Goal: Transaction & Acquisition: Purchase product/service

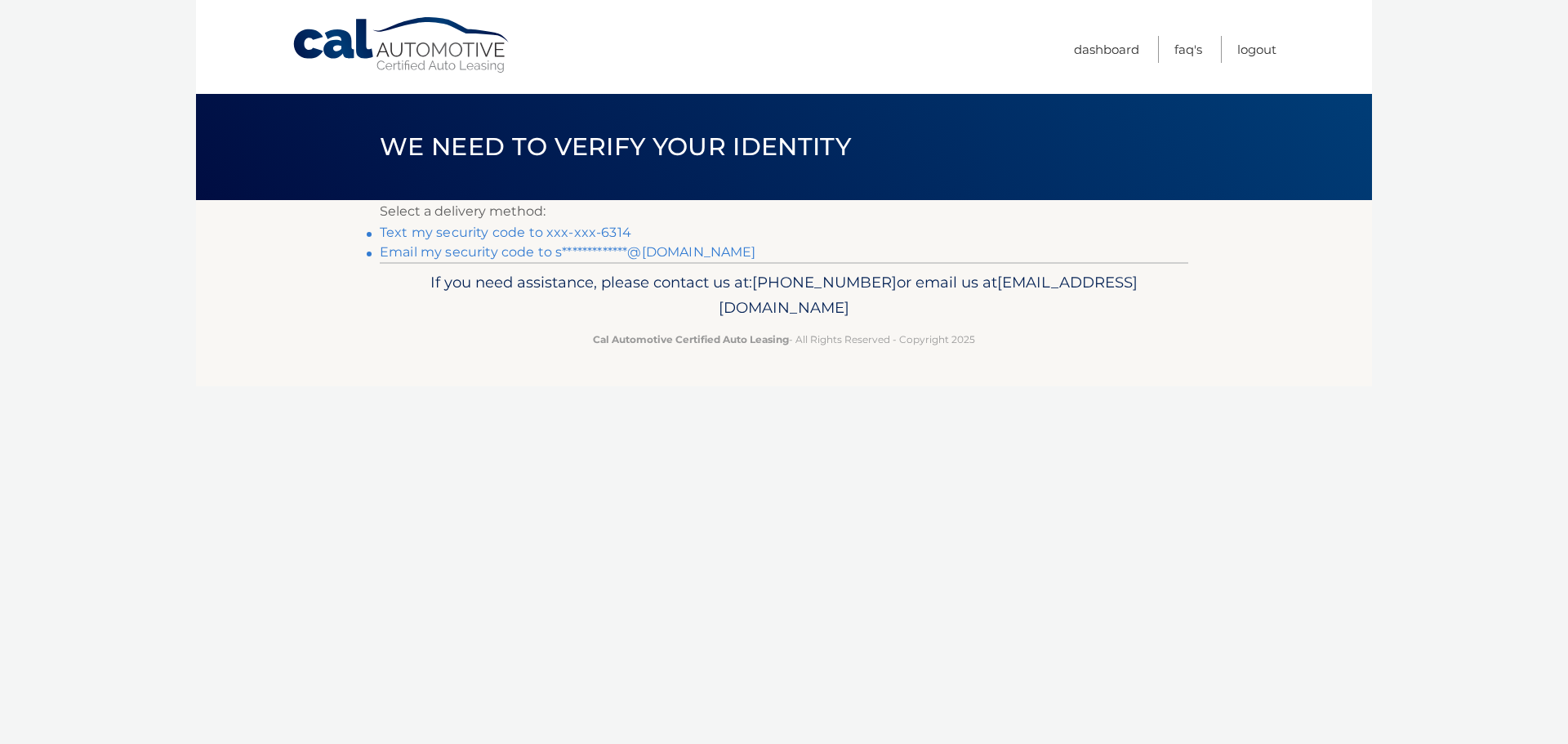
click at [473, 235] on link "Text my security code to xxx-xxx-6314" at bounding box center [505, 232] width 251 height 15
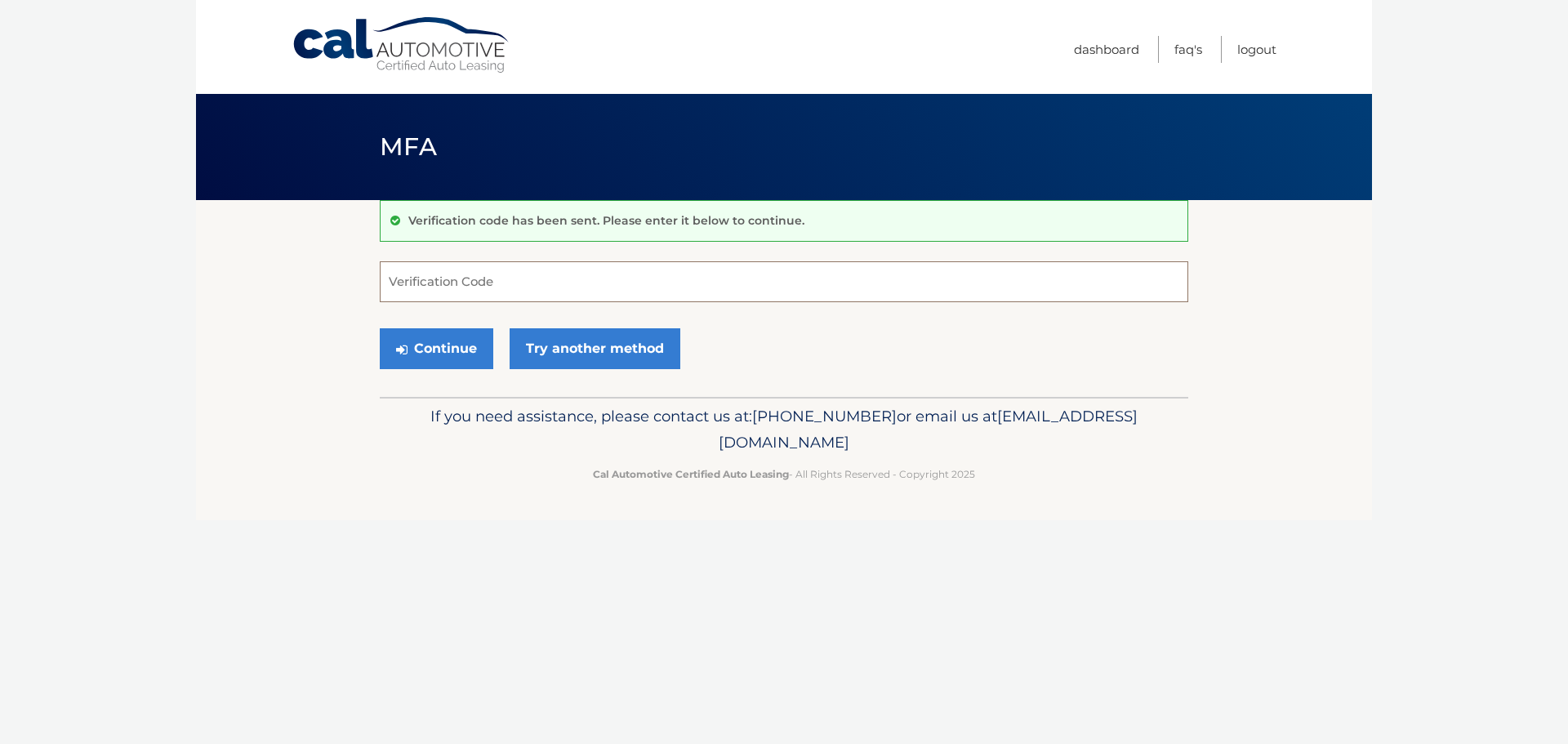
click at [491, 278] on input "Verification Code" at bounding box center [784, 282] width 809 height 41
type input "055298"
click at [380, 328] on button "Continue" at bounding box center [436, 348] width 113 height 41
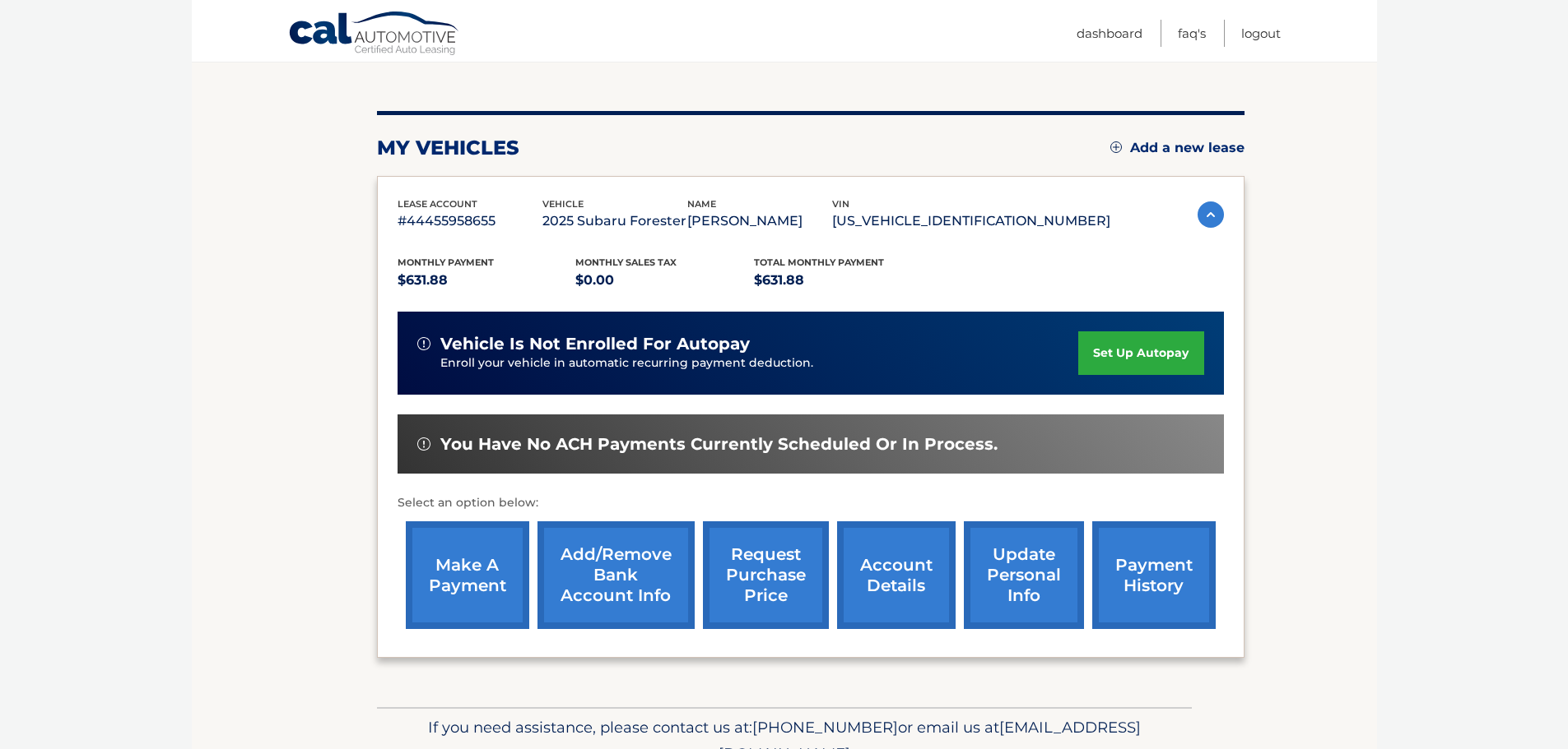
scroll to position [247, 0]
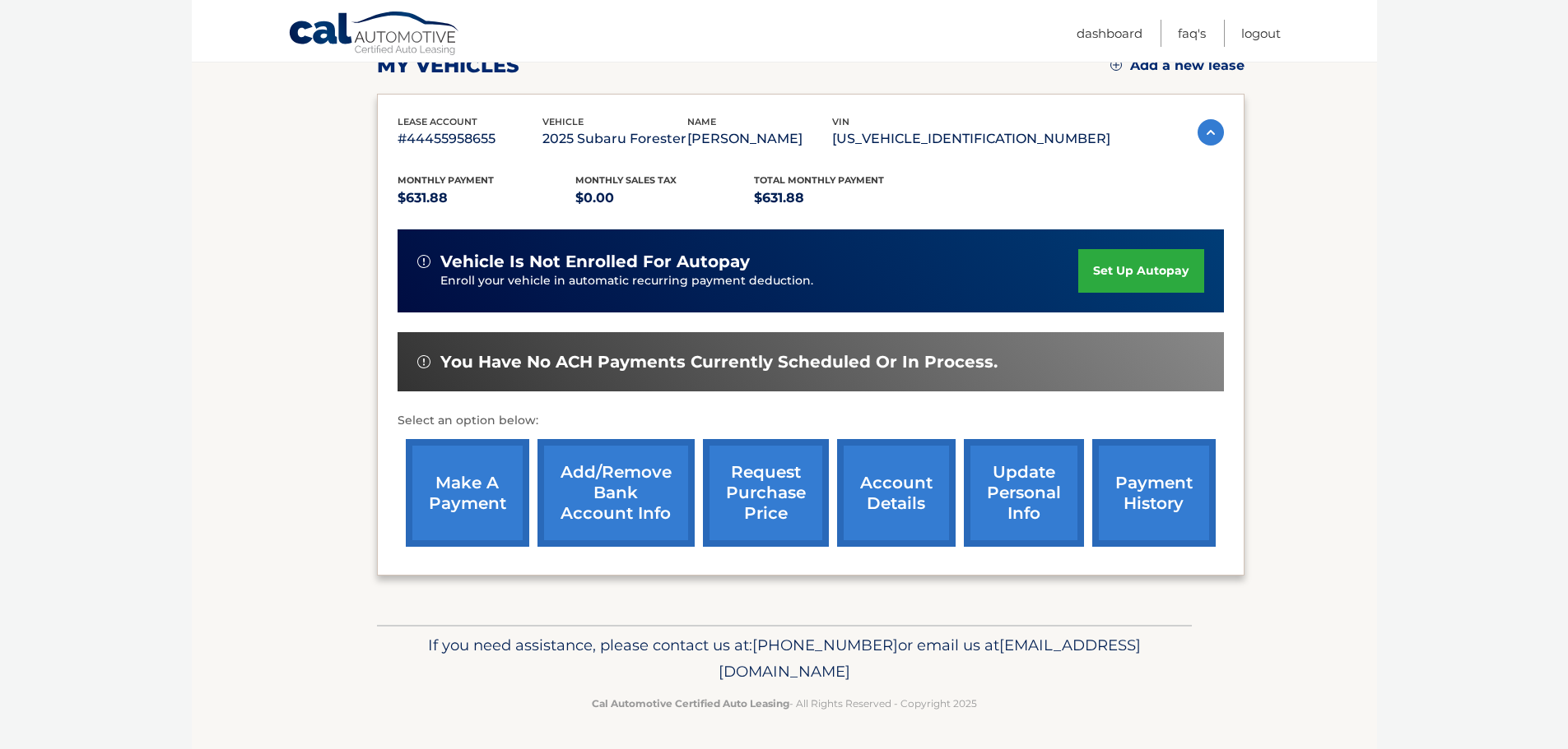
click at [433, 496] on link "make a payment" at bounding box center [467, 492] width 124 height 107
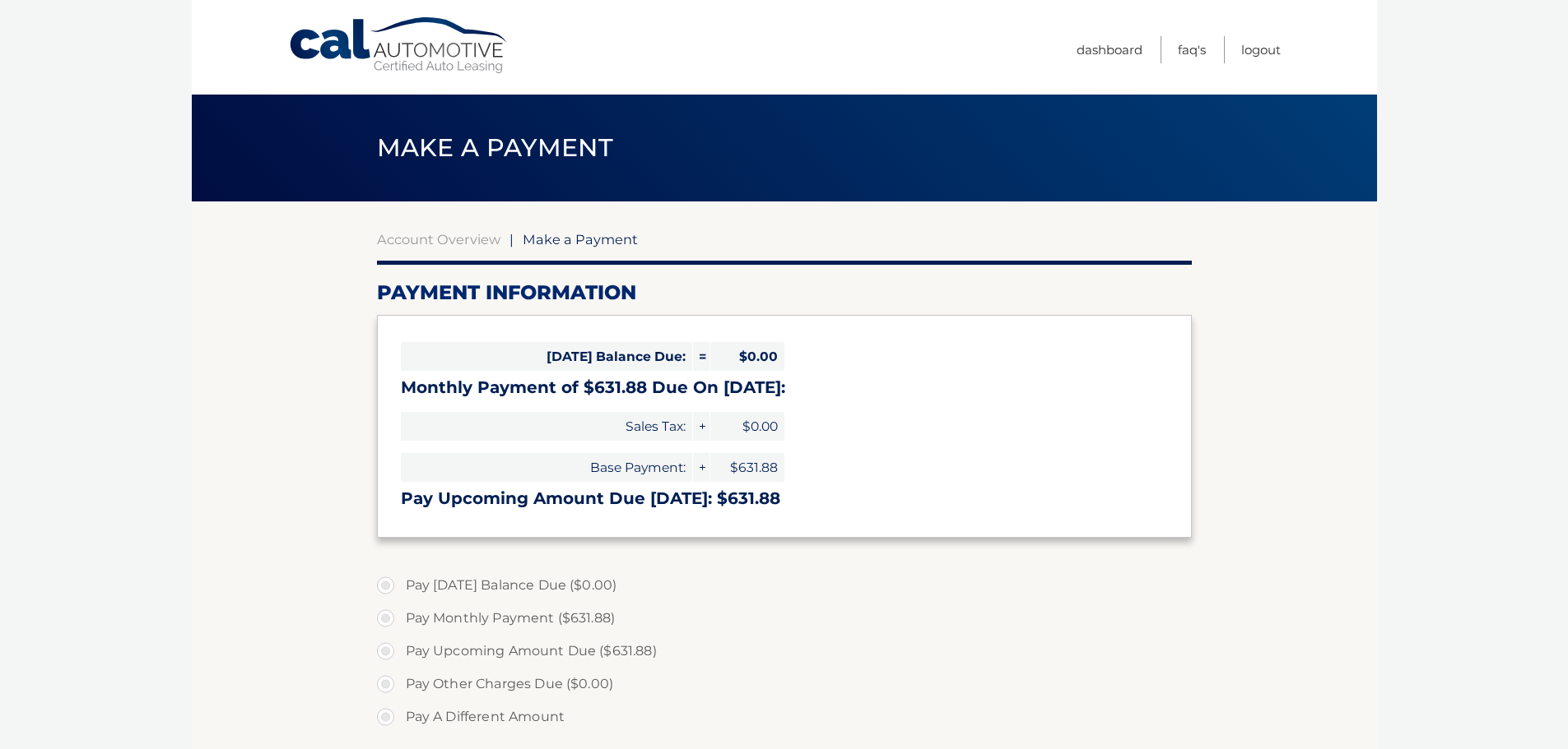
select select "ODlmMjY1NDItYTQ3Zi00YWI3LTgxNTItZGFmNzg3MTNmNWQ3"
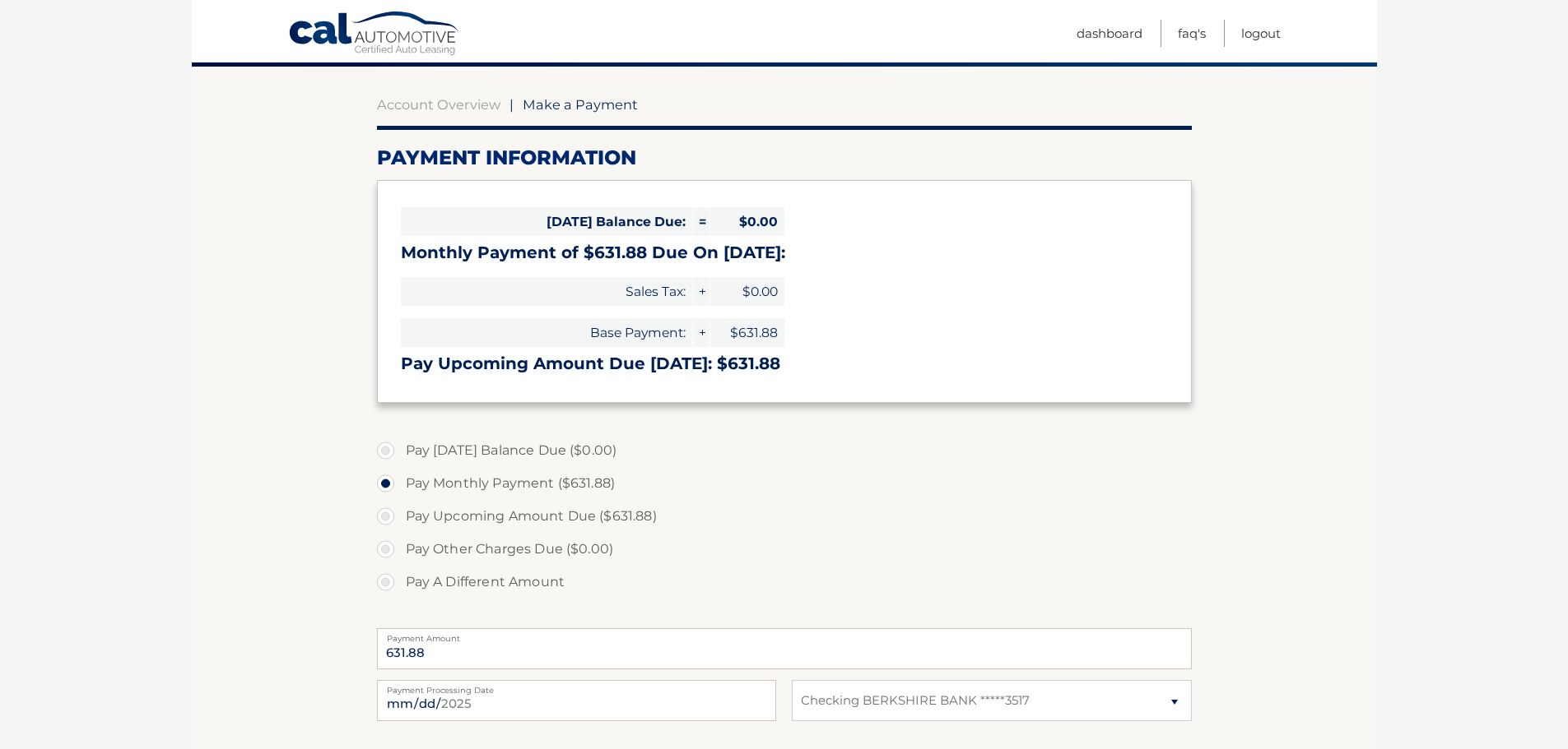
scroll to position [165, 0]
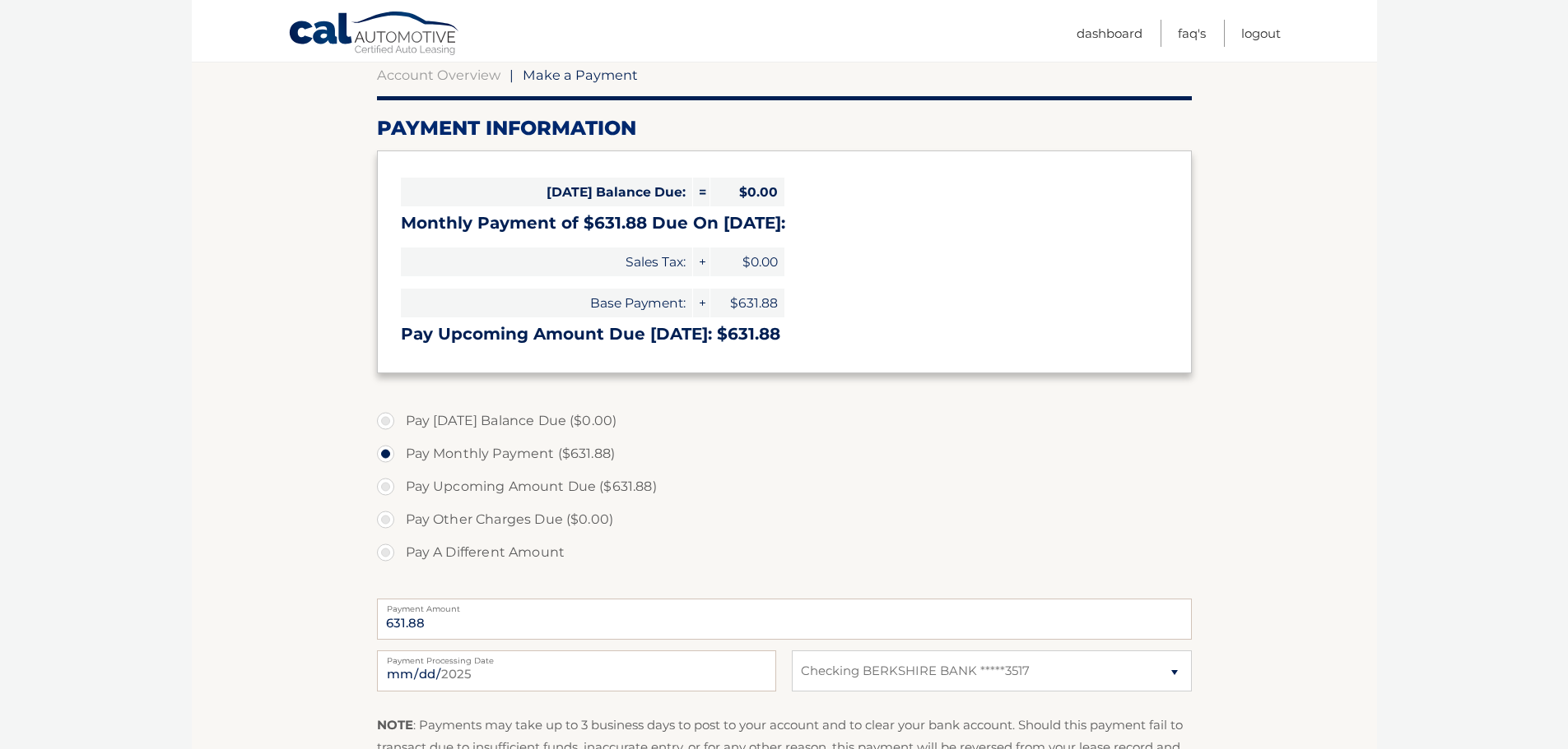
click at [388, 483] on label "Pay Upcoming Amount Due ($631.88)" at bounding box center [784, 487] width 815 height 33
click at [388, 483] on input "Pay Upcoming Amount Due ($631.88)" at bounding box center [391, 483] width 16 height 26
radio input "true"
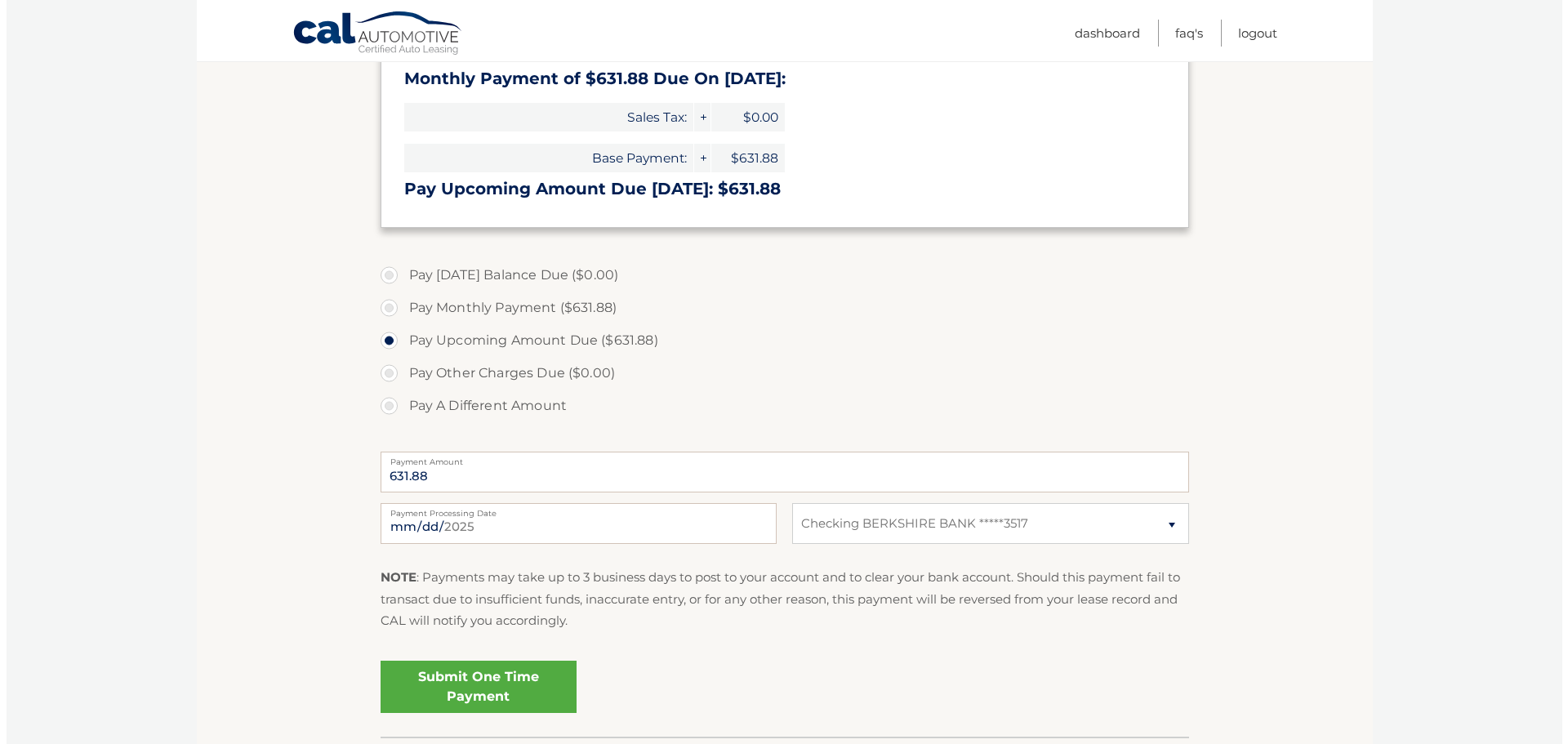
scroll to position [326, 0]
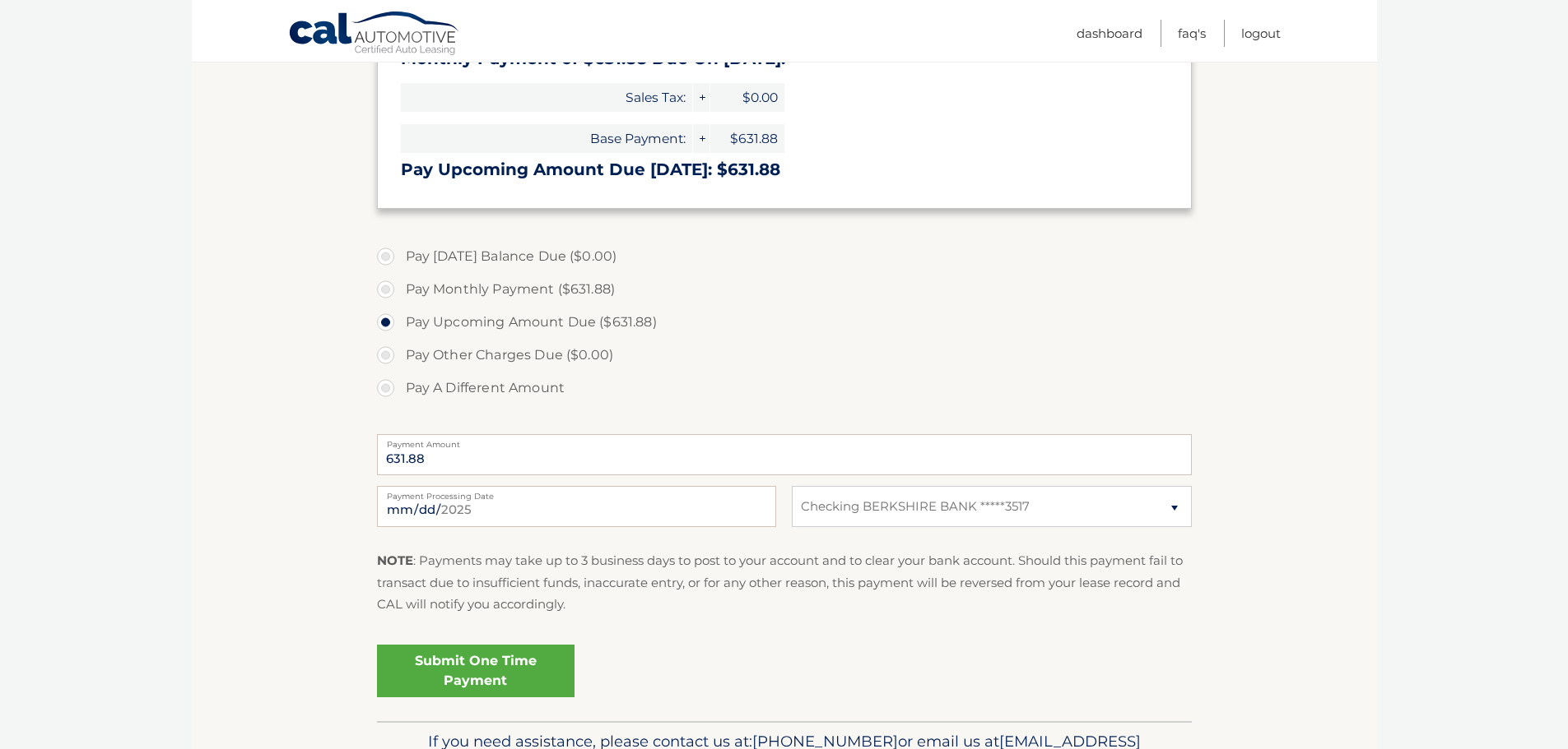
click at [460, 673] on link "Submit One Time Payment" at bounding box center [475, 670] width 197 height 53
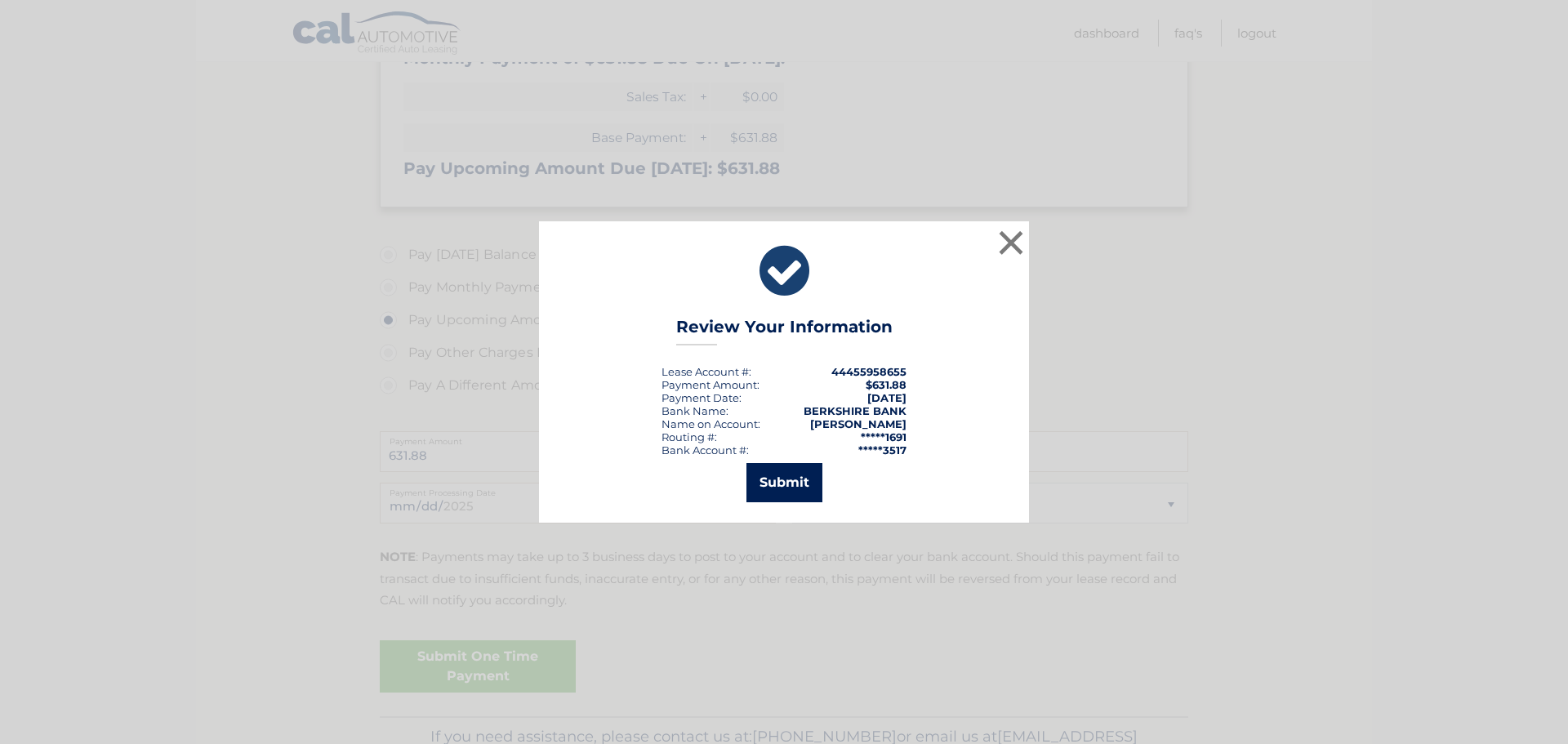
click at [777, 491] on button "Submit" at bounding box center [785, 482] width 76 height 39
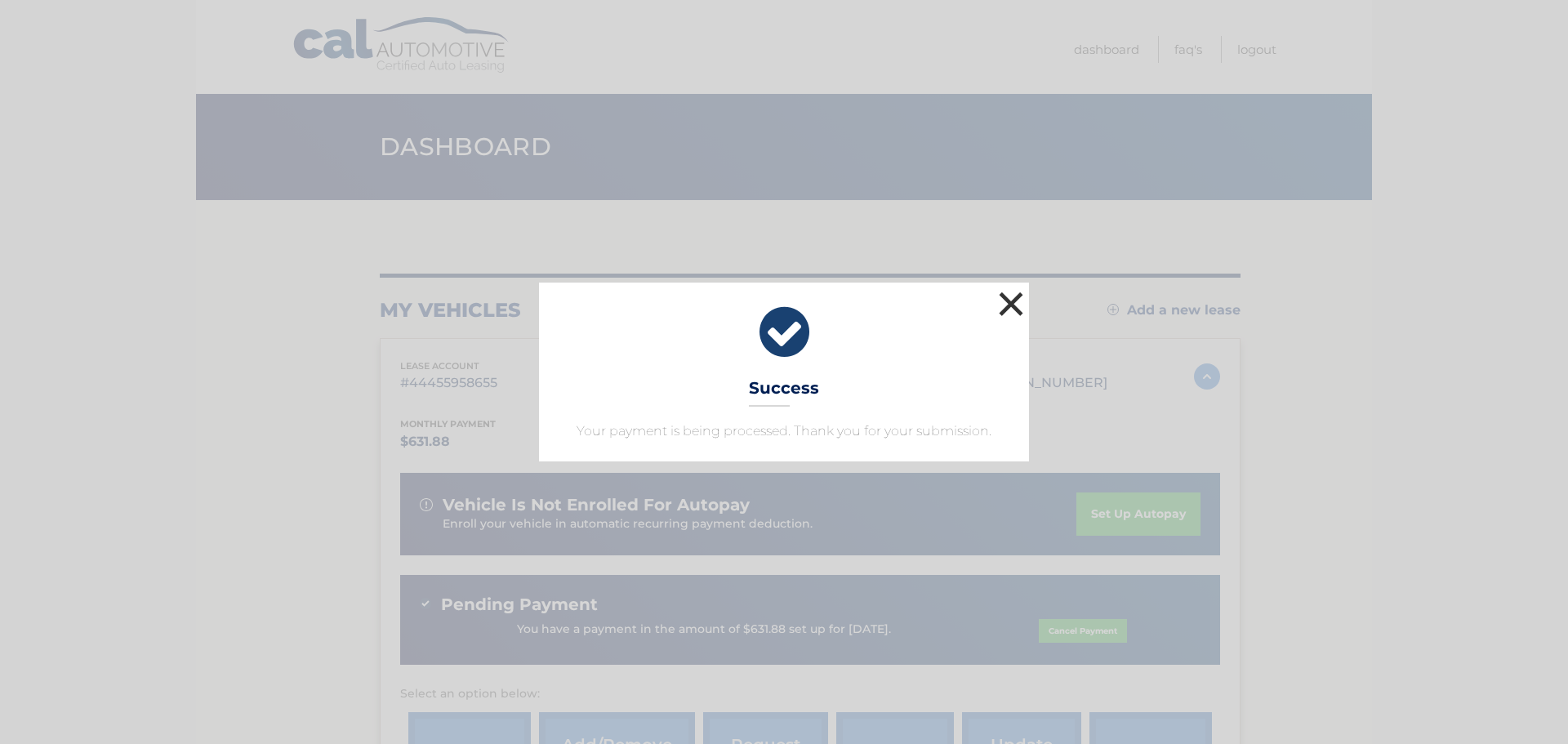
click at [1003, 303] on button "×" at bounding box center [1011, 303] width 32 height 32
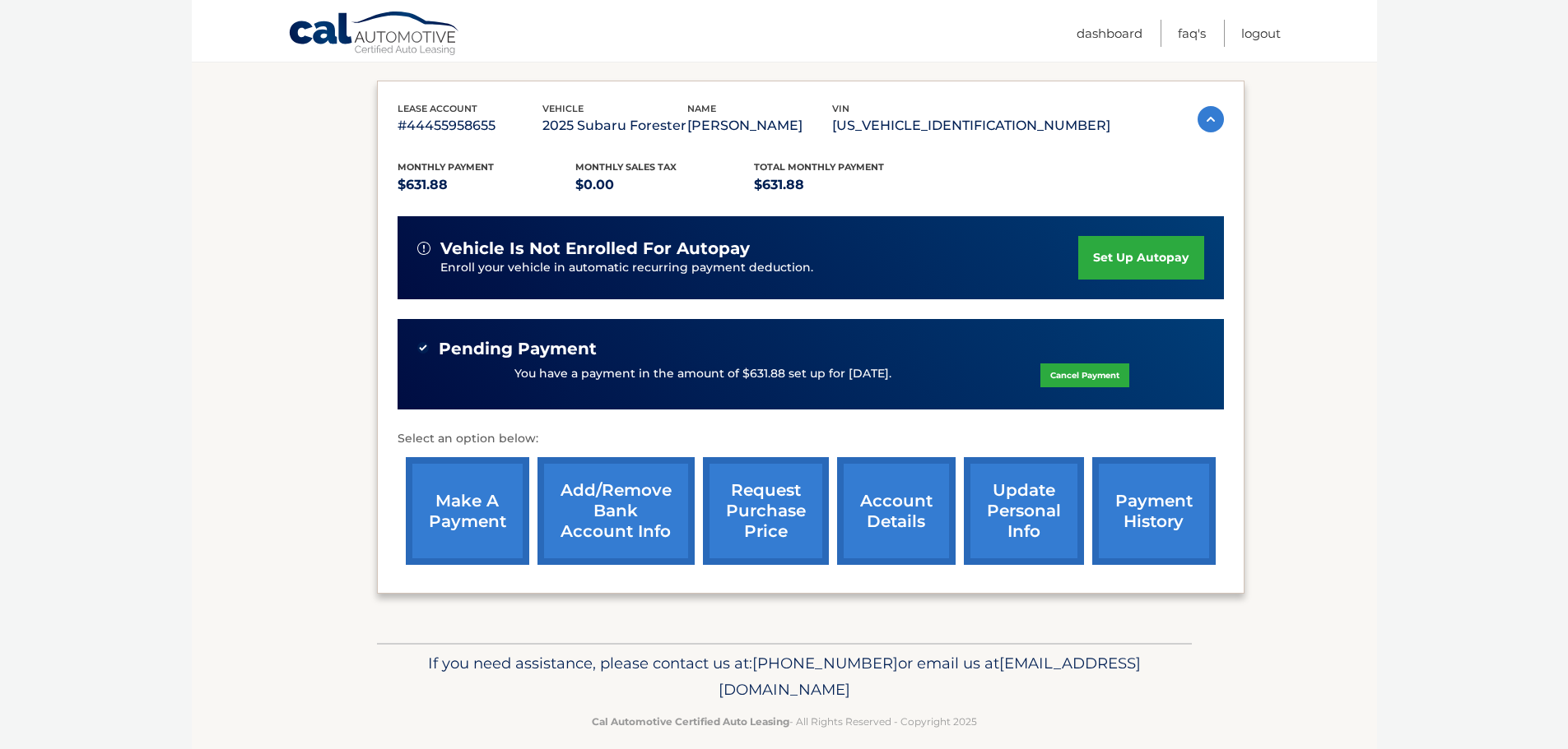
scroll to position [279, 0]
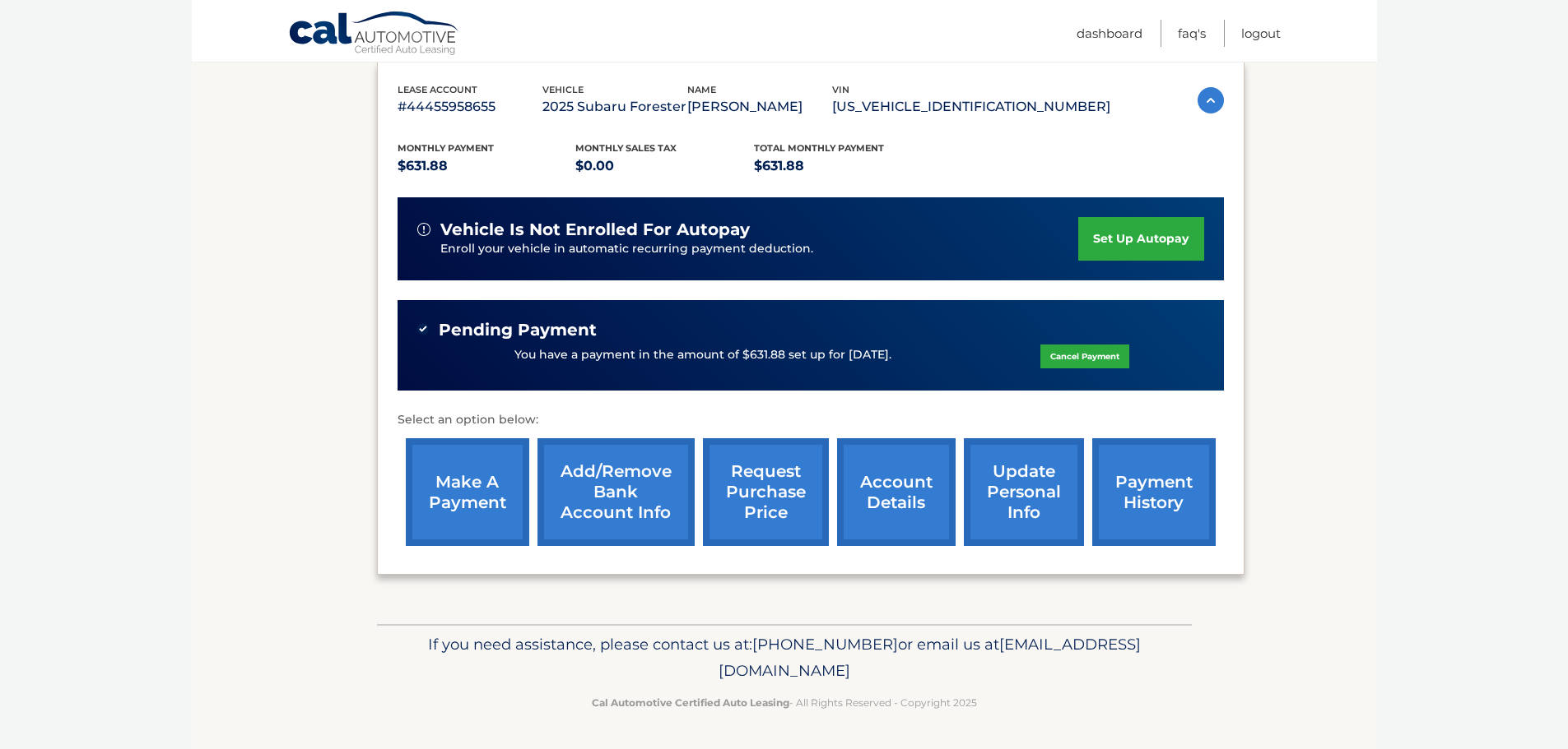
click at [893, 482] on link "account details" at bounding box center [896, 492] width 119 height 107
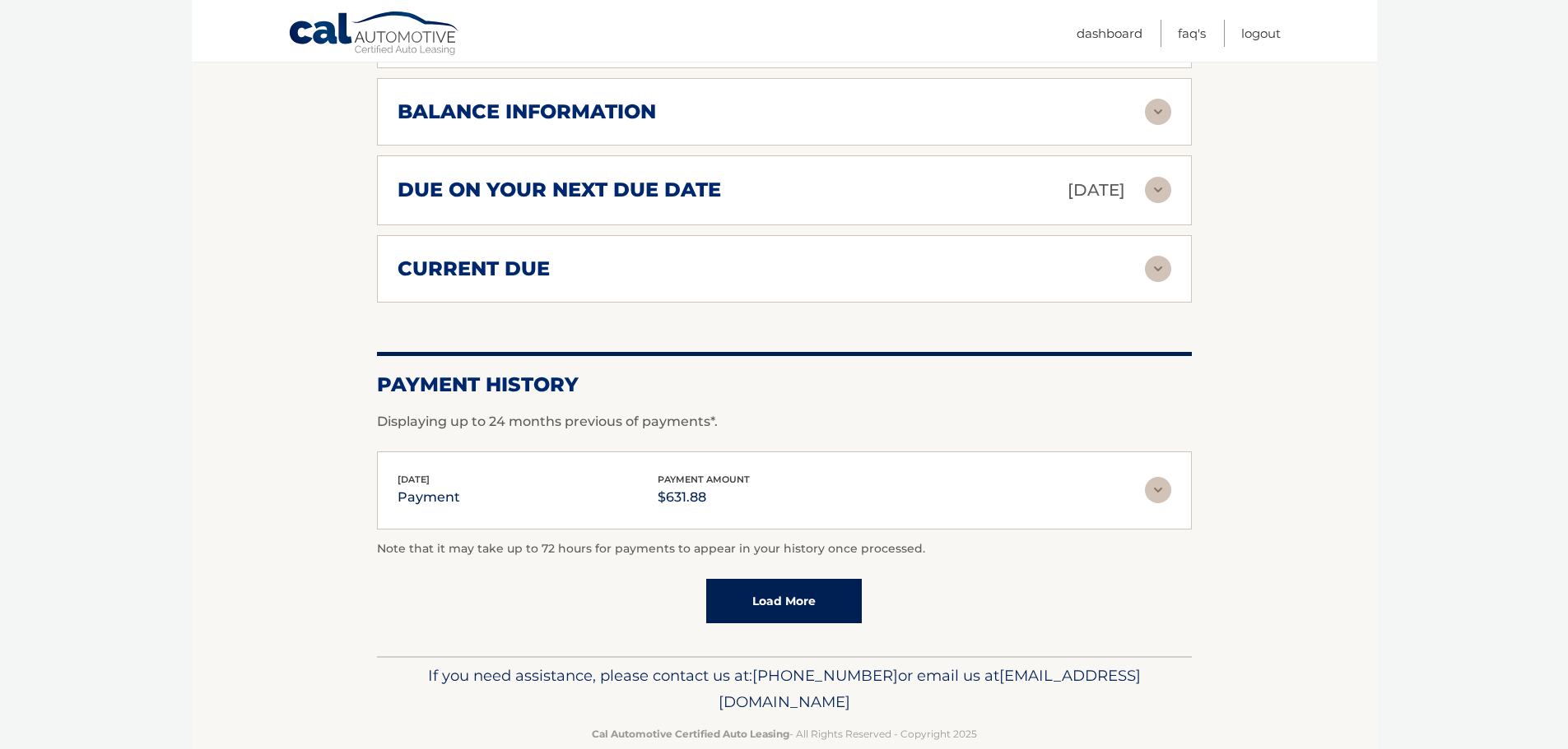
scroll to position [1078, 0]
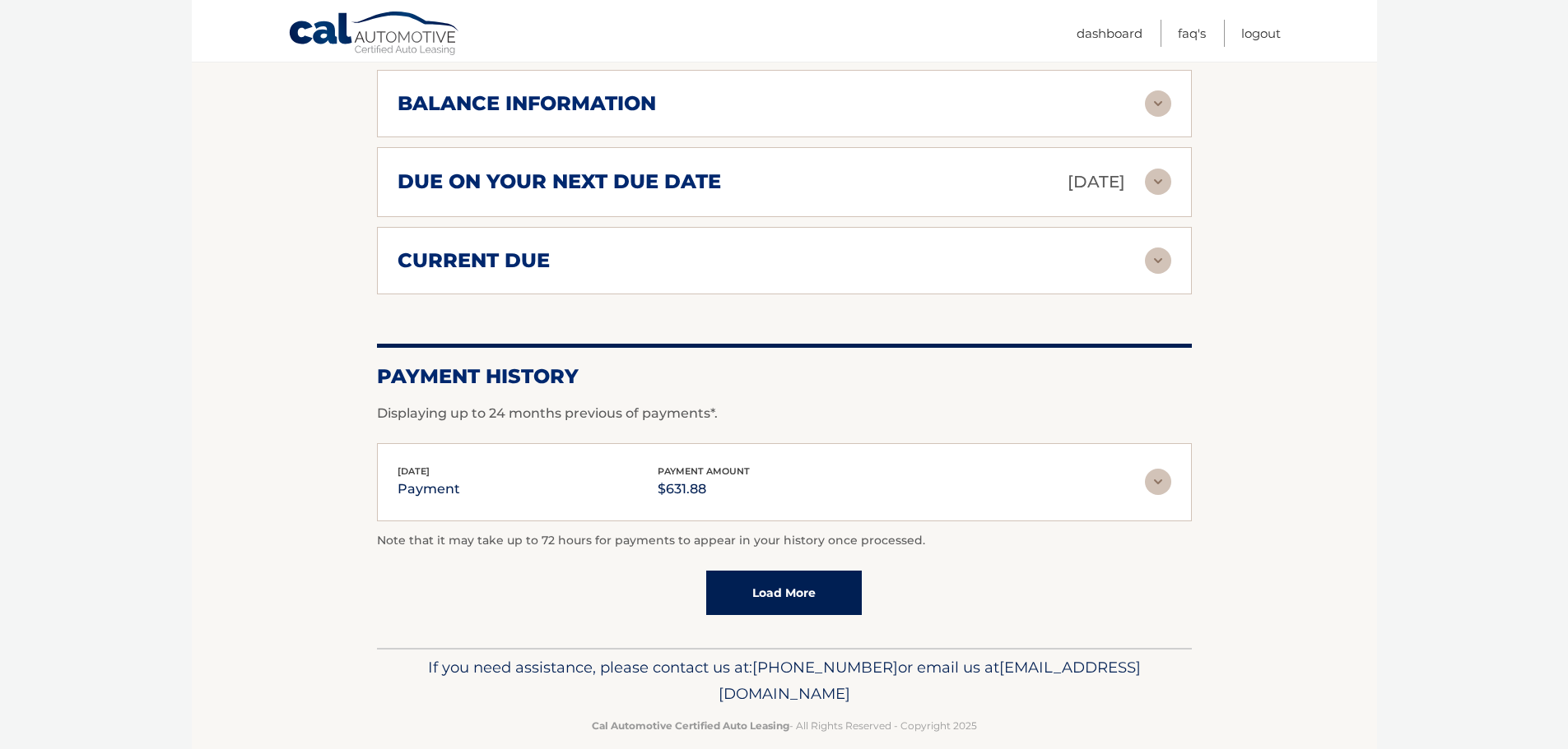
click at [1160, 468] on img at bounding box center [1157, 481] width 26 height 26
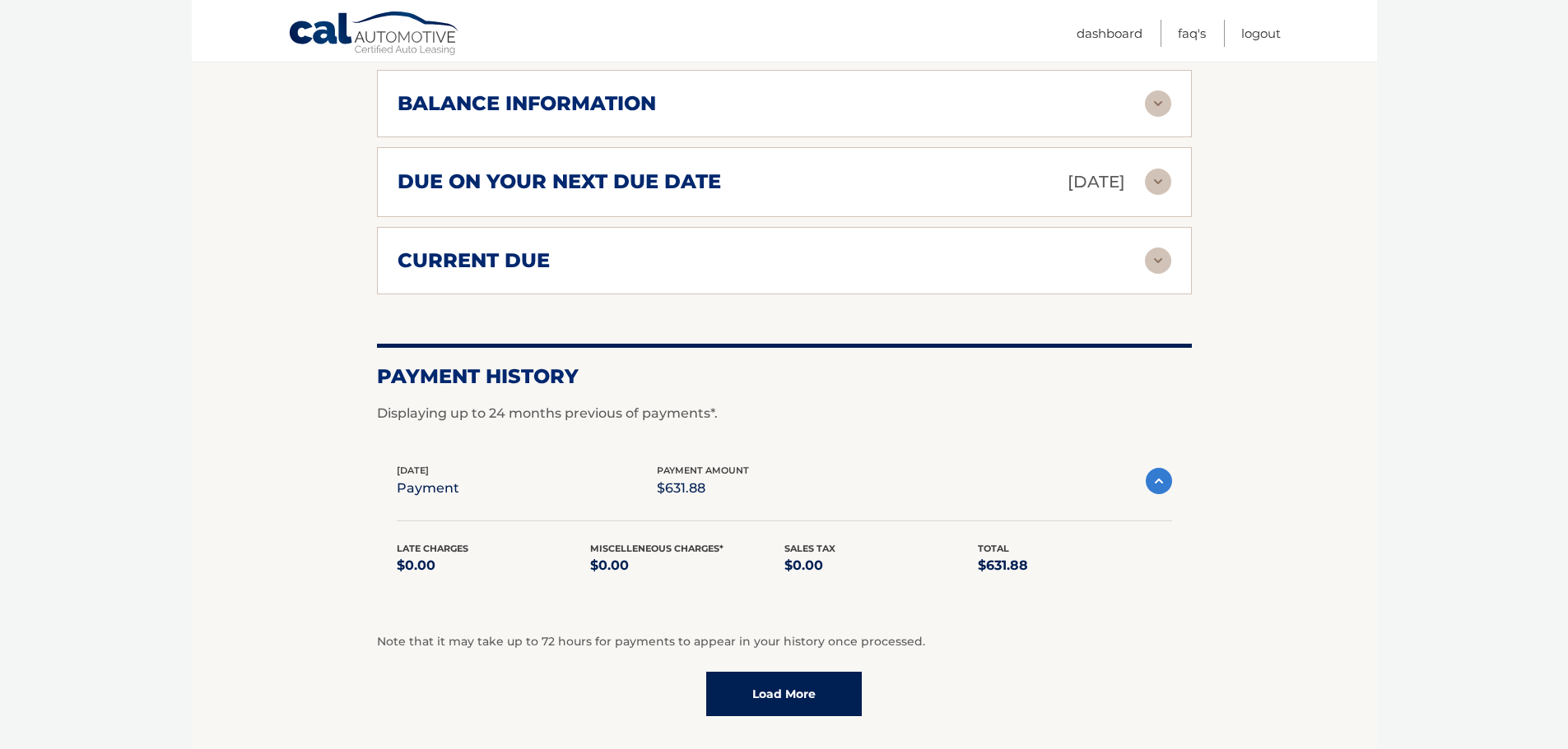
click at [1154, 468] on img at bounding box center [1158, 481] width 26 height 26
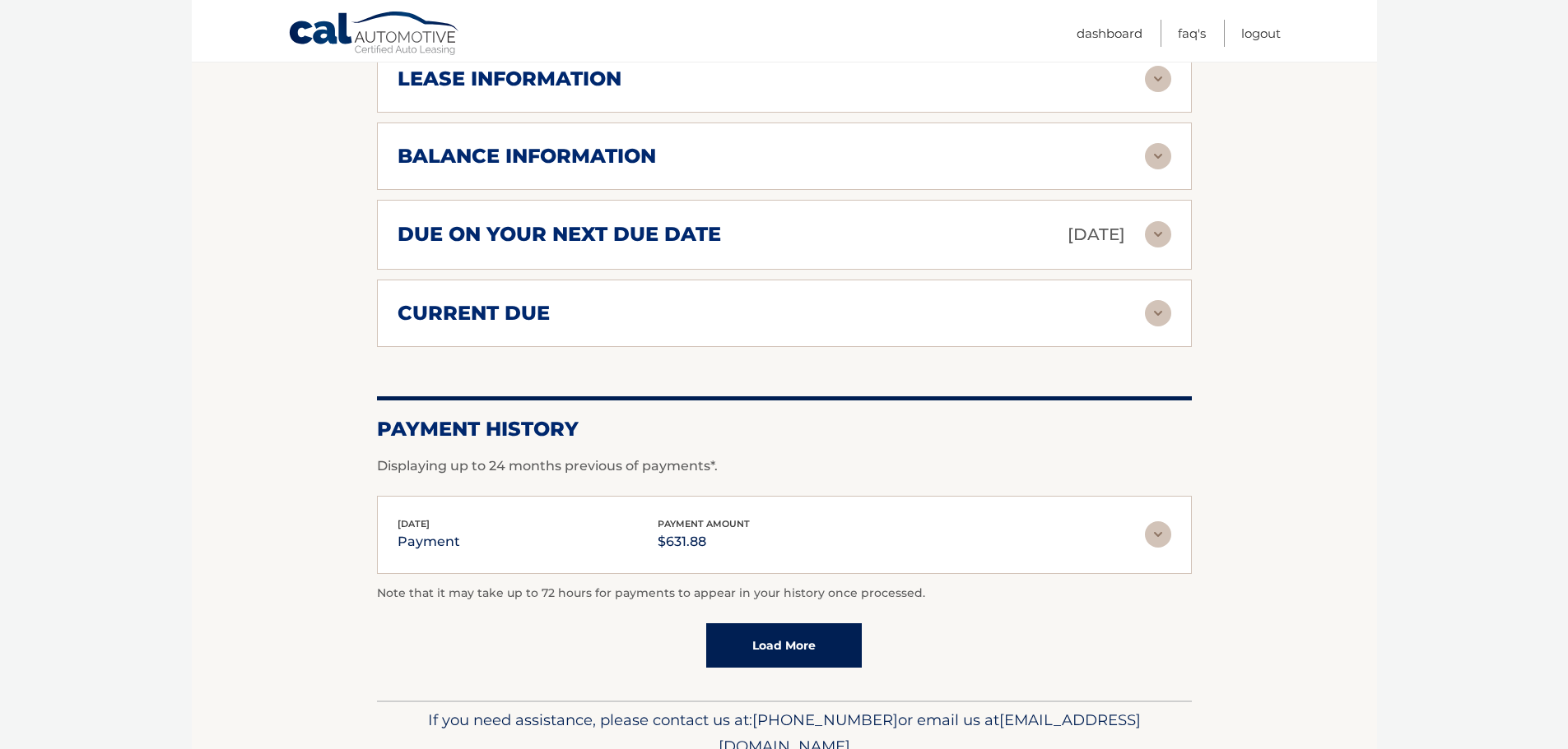
scroll to position [995, 0]
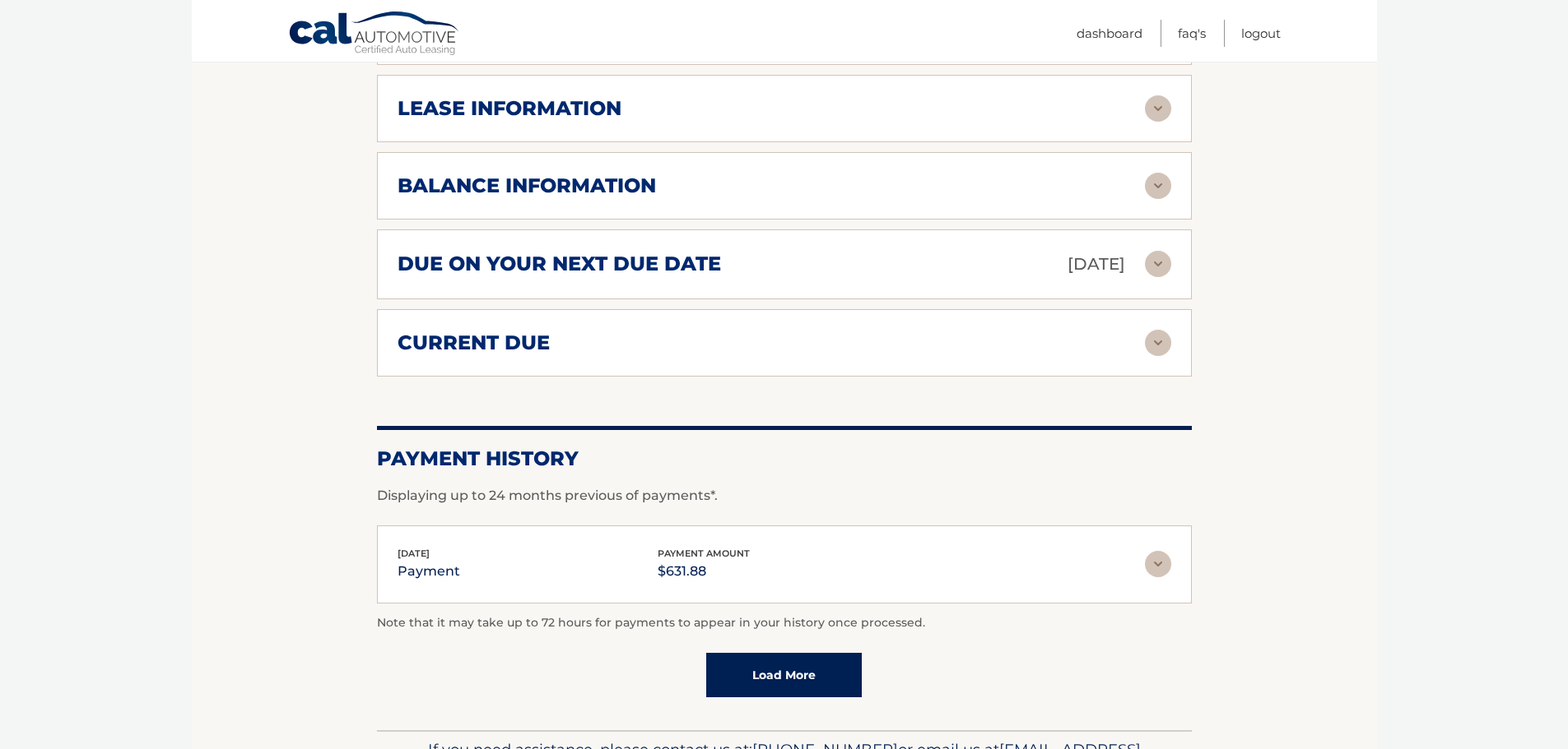
click at [1150, 551] on img at bounding box center [1157, 563] width 26 height 26
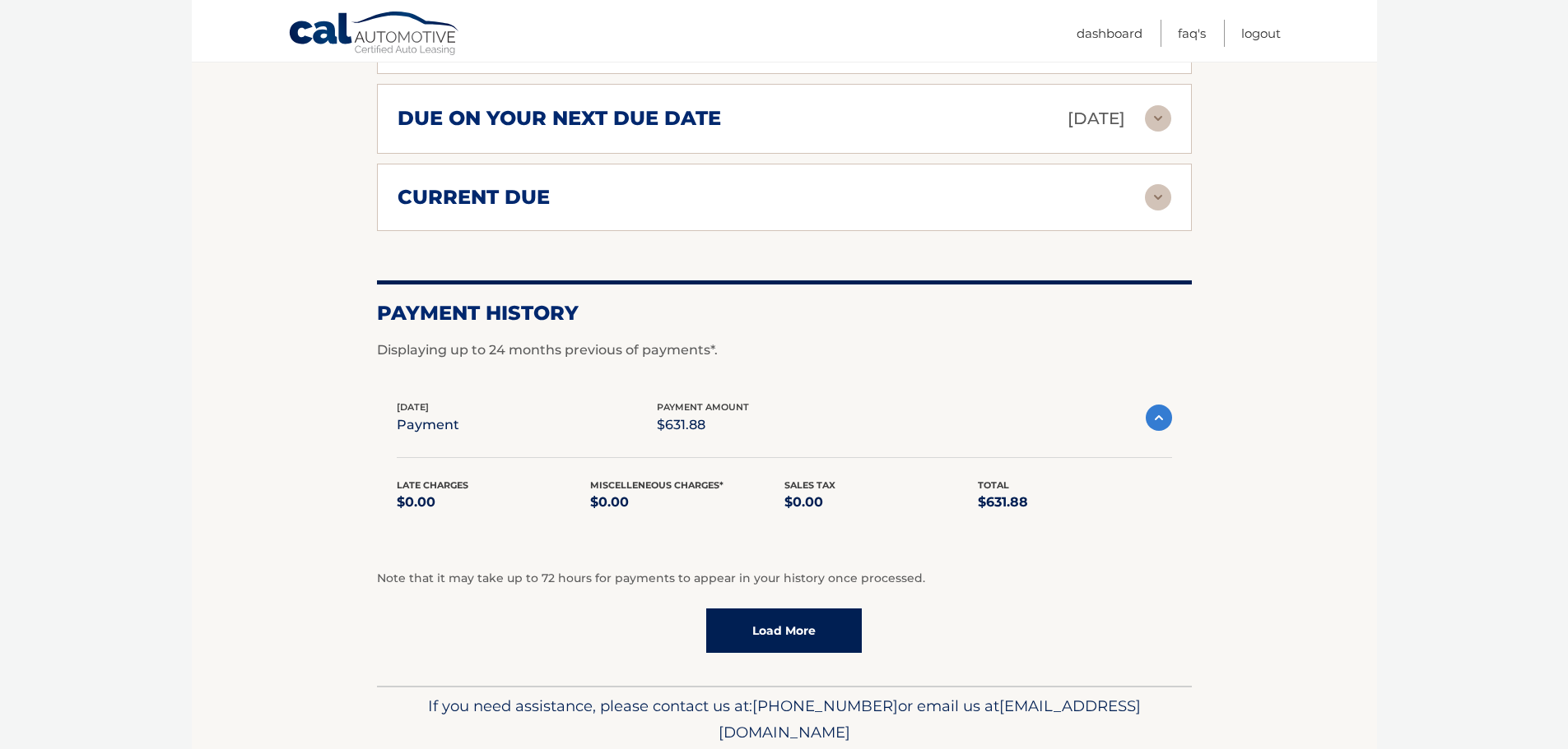
scroll to position [1160, 0]
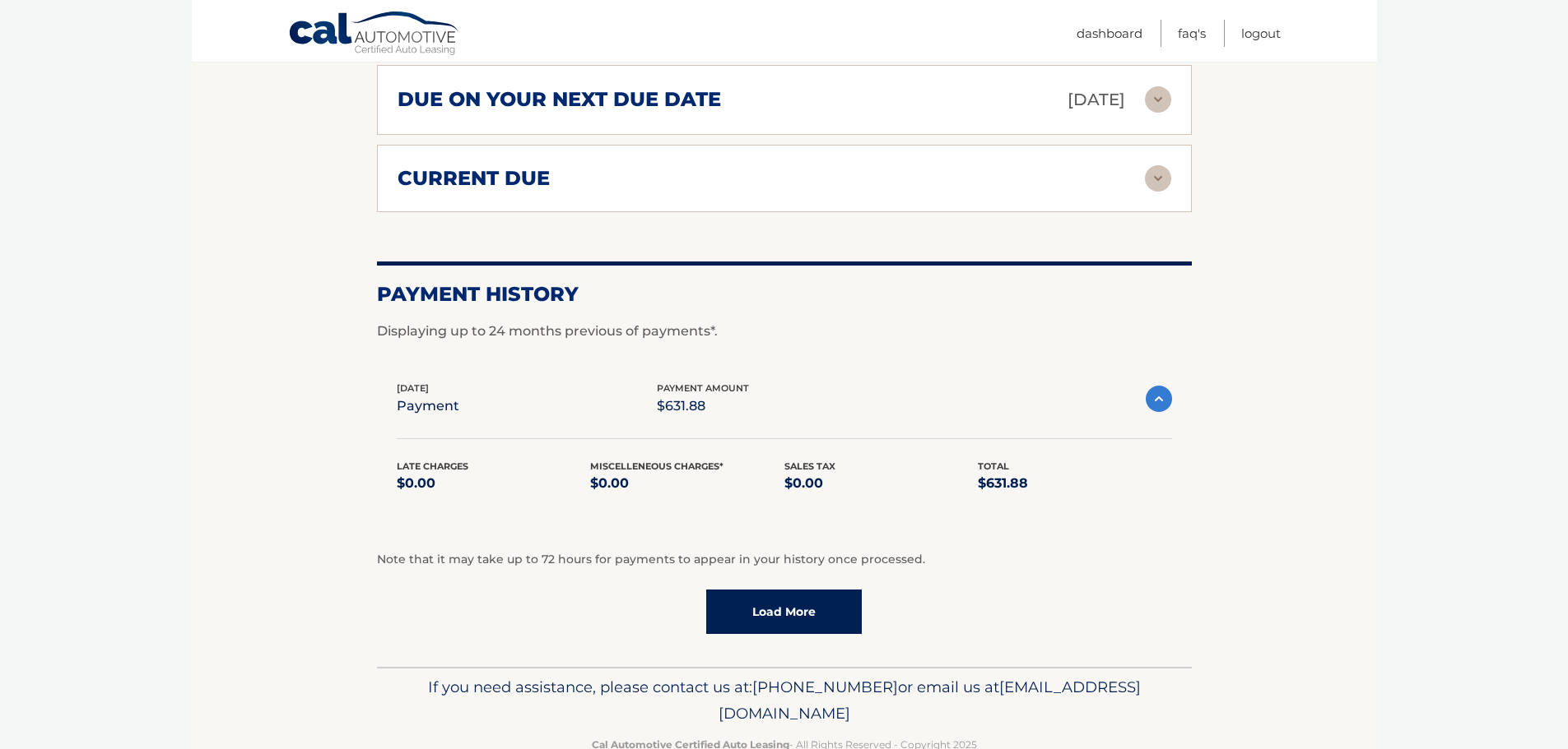
click at [780, 590] on link "Load More" at bounding box center [784, 612] width 155 height 44
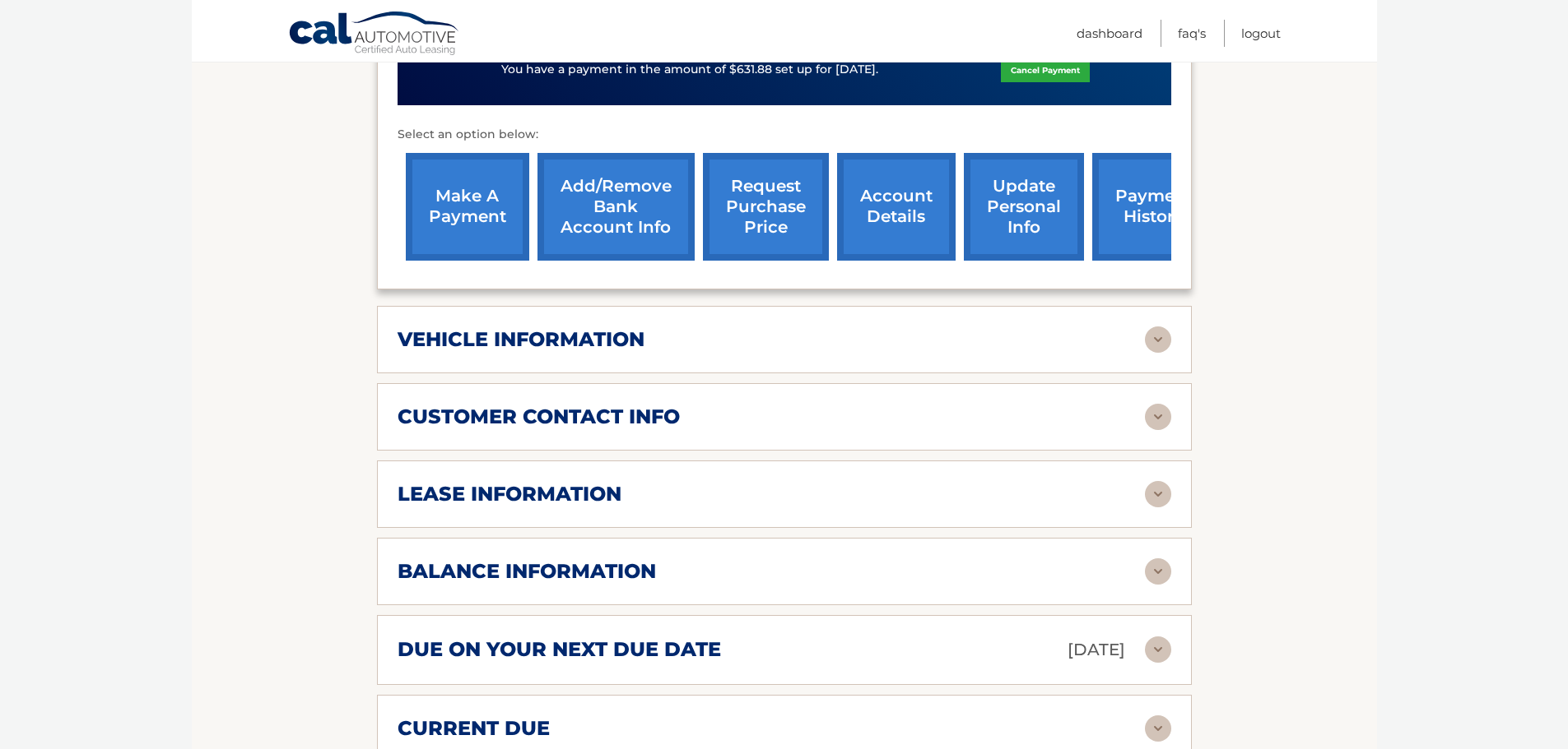
scroll to position [570, 0]
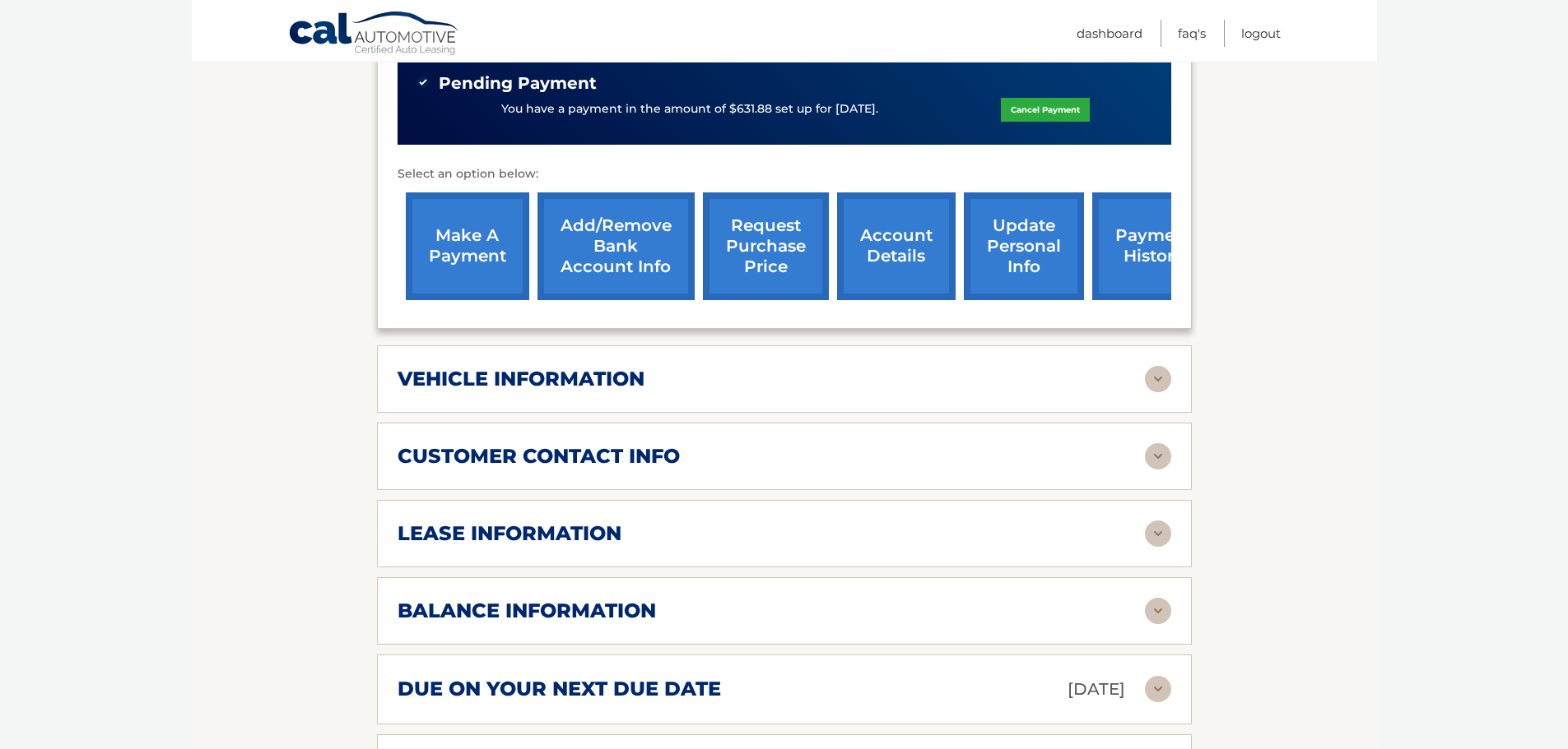
click at [1155, 366] on img at bounding box center [1157, 378] width 26 height 26
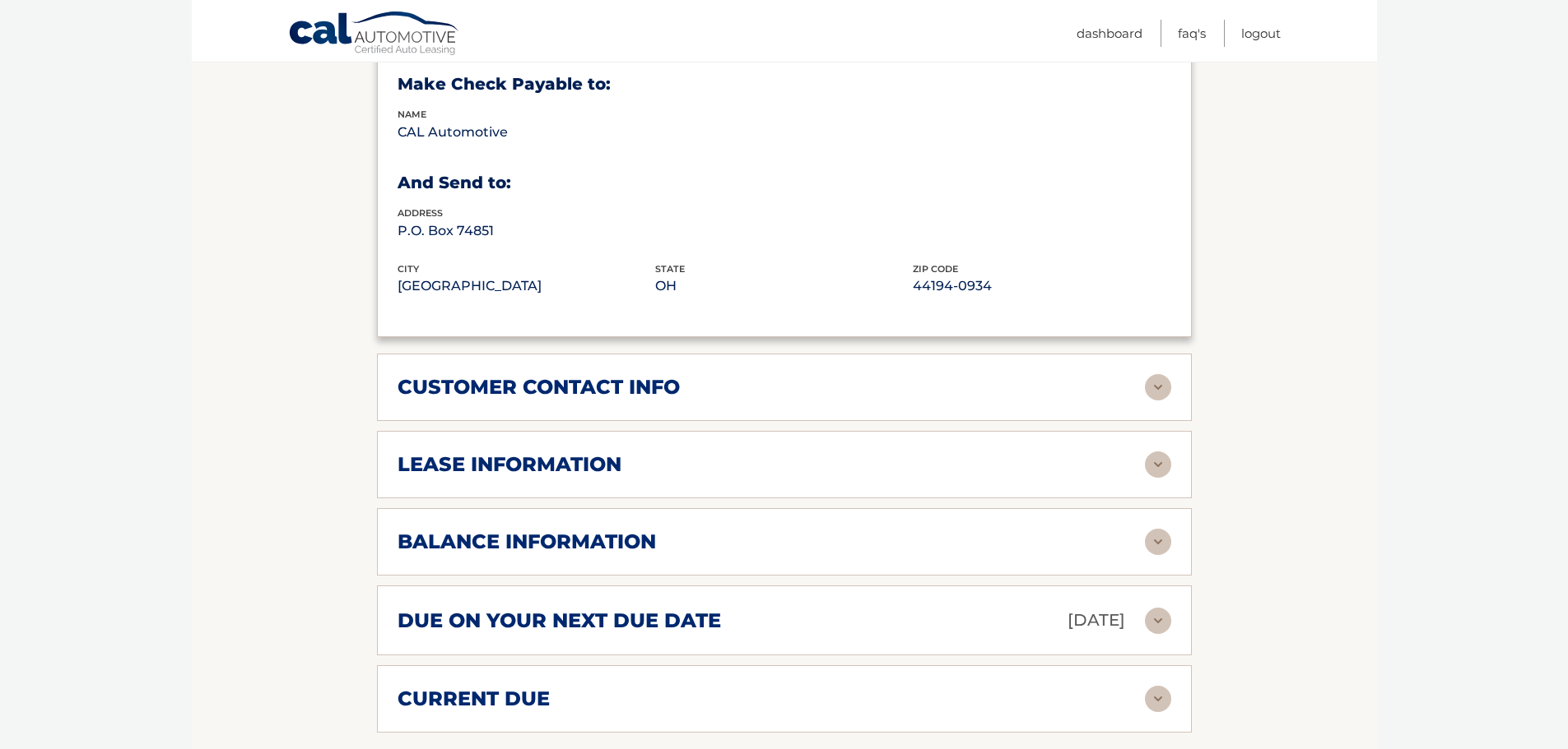
scroll to position [1063, 0]
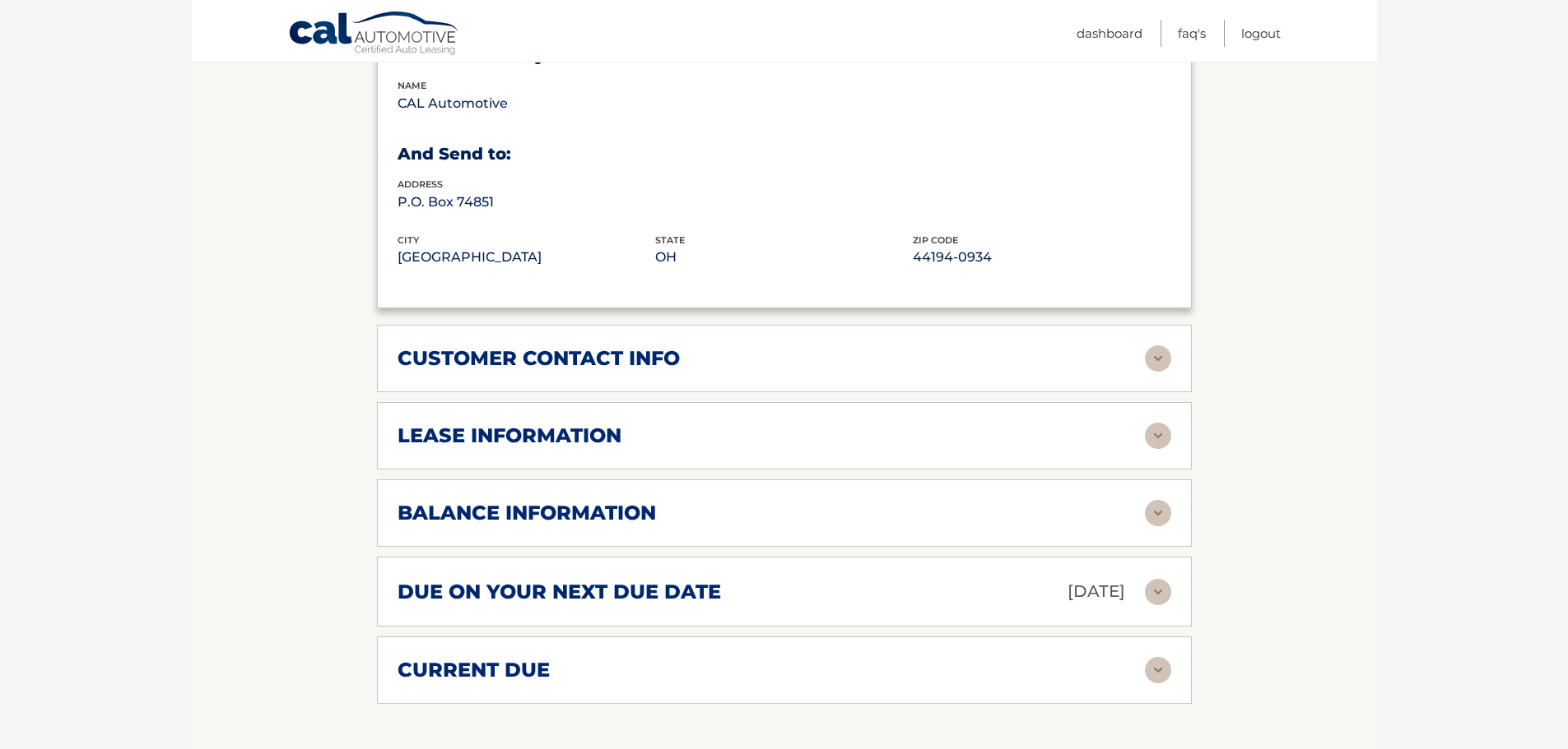
click at [1155, 346] on img at bounding box center [1157, 358] width 26 height 26
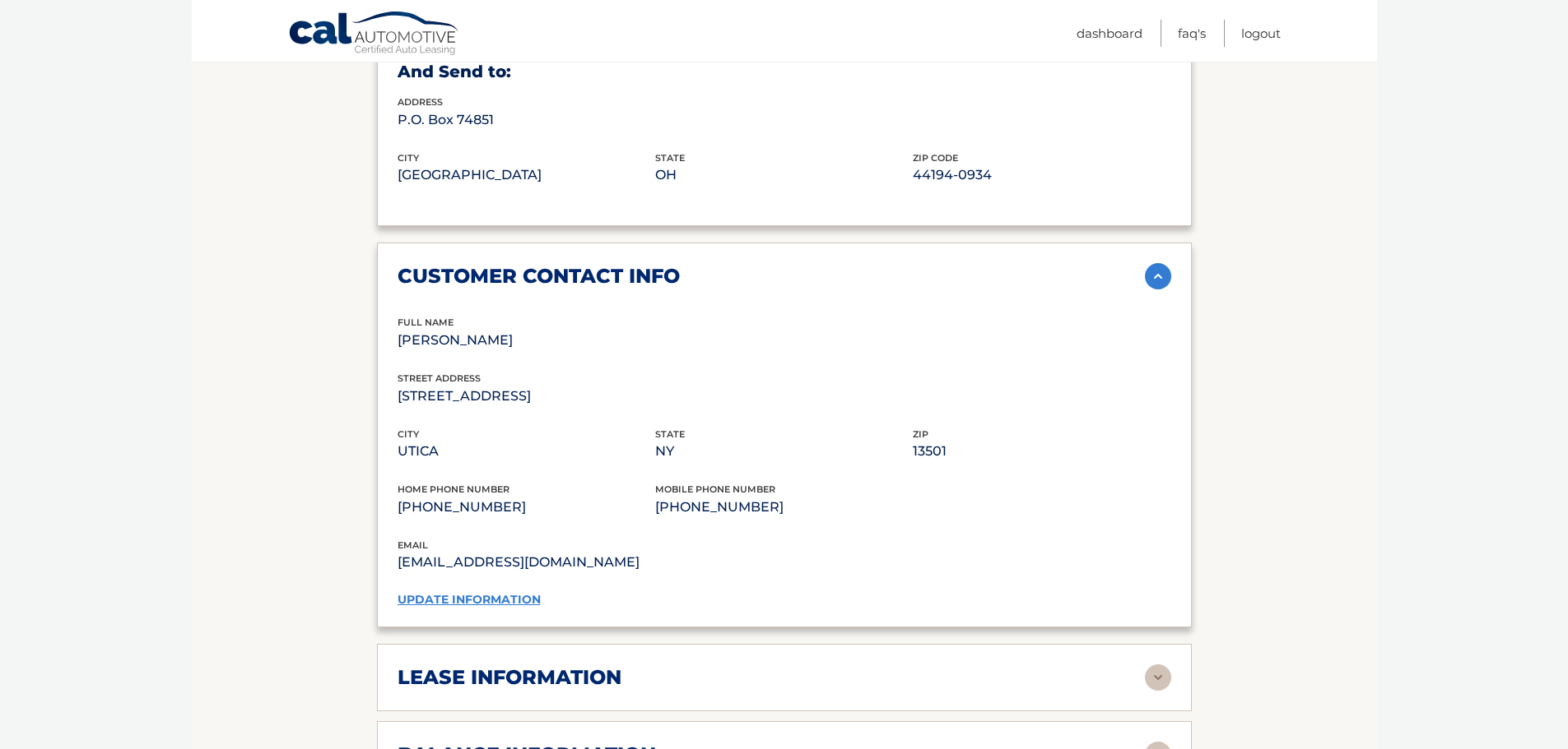
scroll to position [1228, 0]
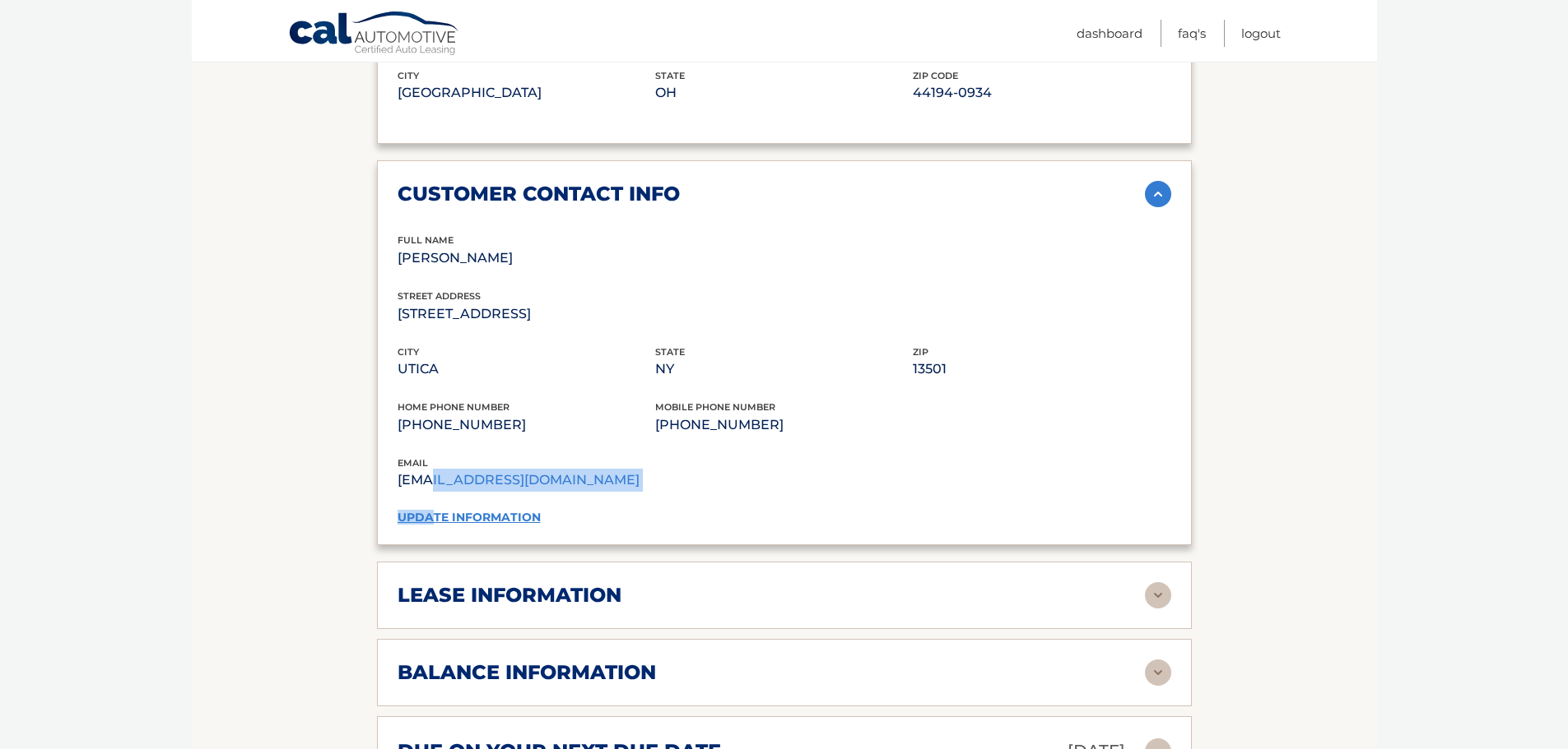
click at [428, 488] on div "full name SHANE MCGOVERN street address 1212 GREENVIEW DR city UTICA state NY z…" at bounding box center [784, 378] width 773 height 292
click at [481, 510] on link "update information" at bounding box center [469, 516] width 143 height 14
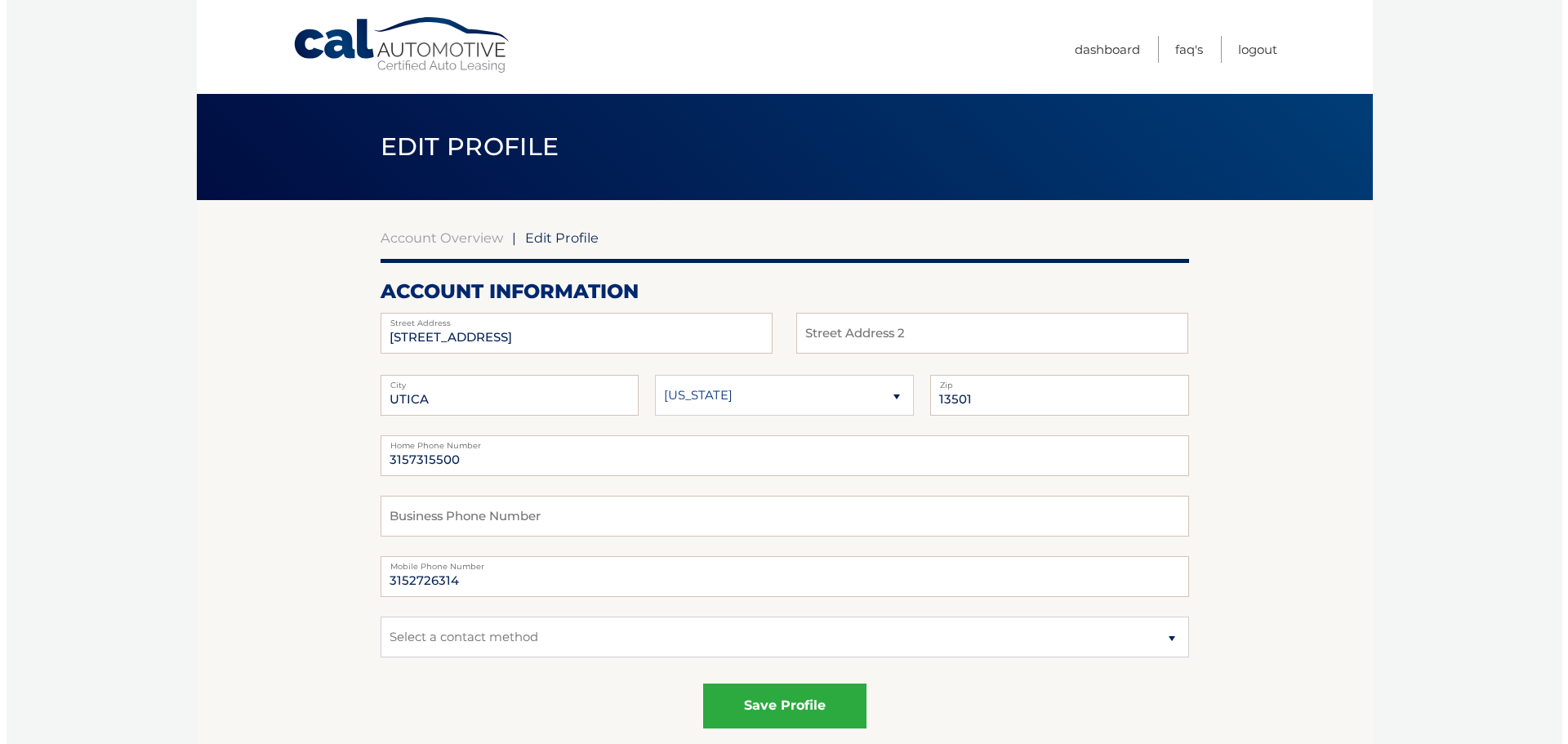
scroll to position [82, 0]
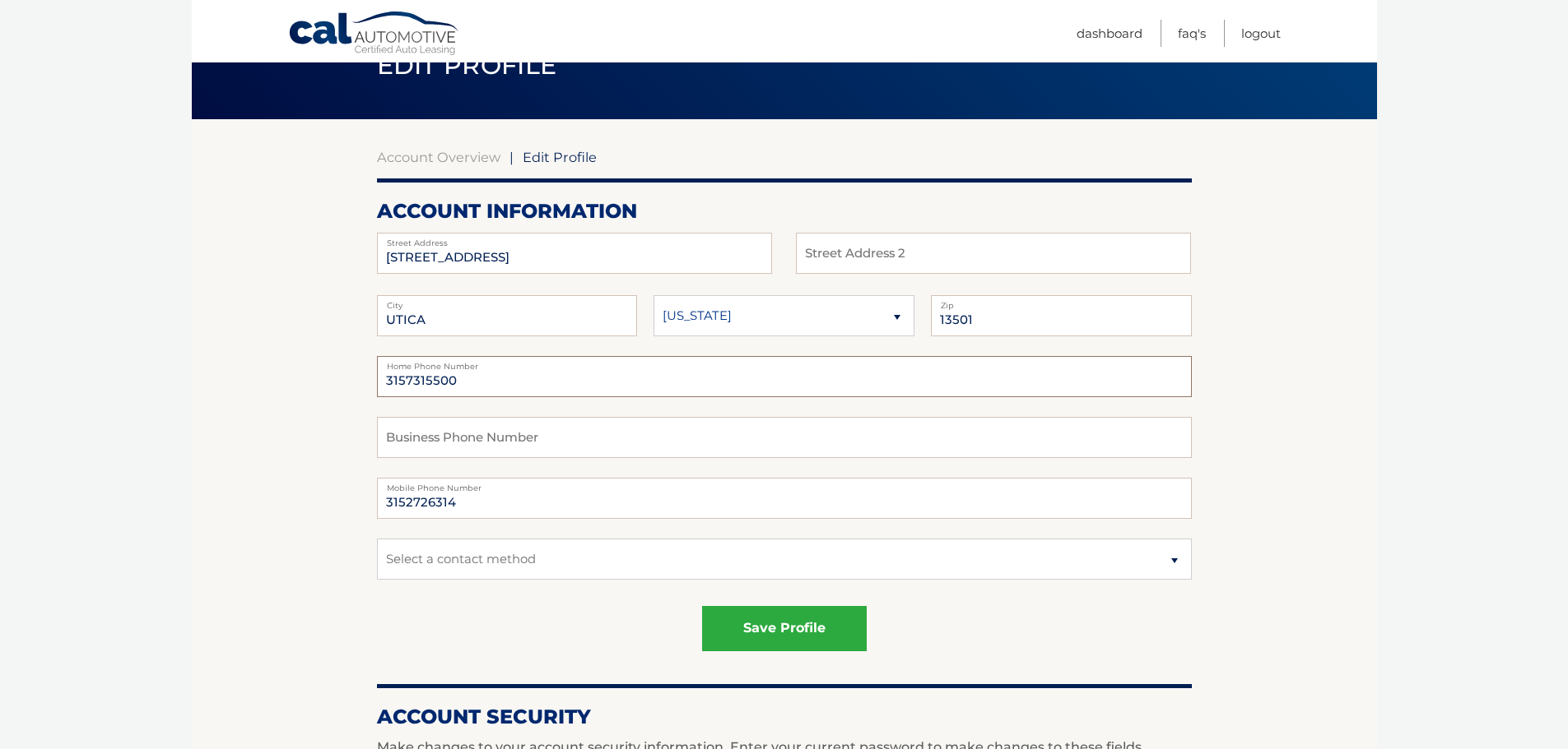
drag, startPoint x: 458, startPoint y: 379, endPoint x: 358, endPoint y: 362, distance: 101.4
click at [358, 362] on section "Account Overview | Edit Profile account information 1212 GREENVIEW DR Street Ad…" at bounding box center [784, 753] width 1185 height 1269
type input "3152726314"
click at [706, 637] on button "save profile" at bounding box center [784, 628] width 165 height 45
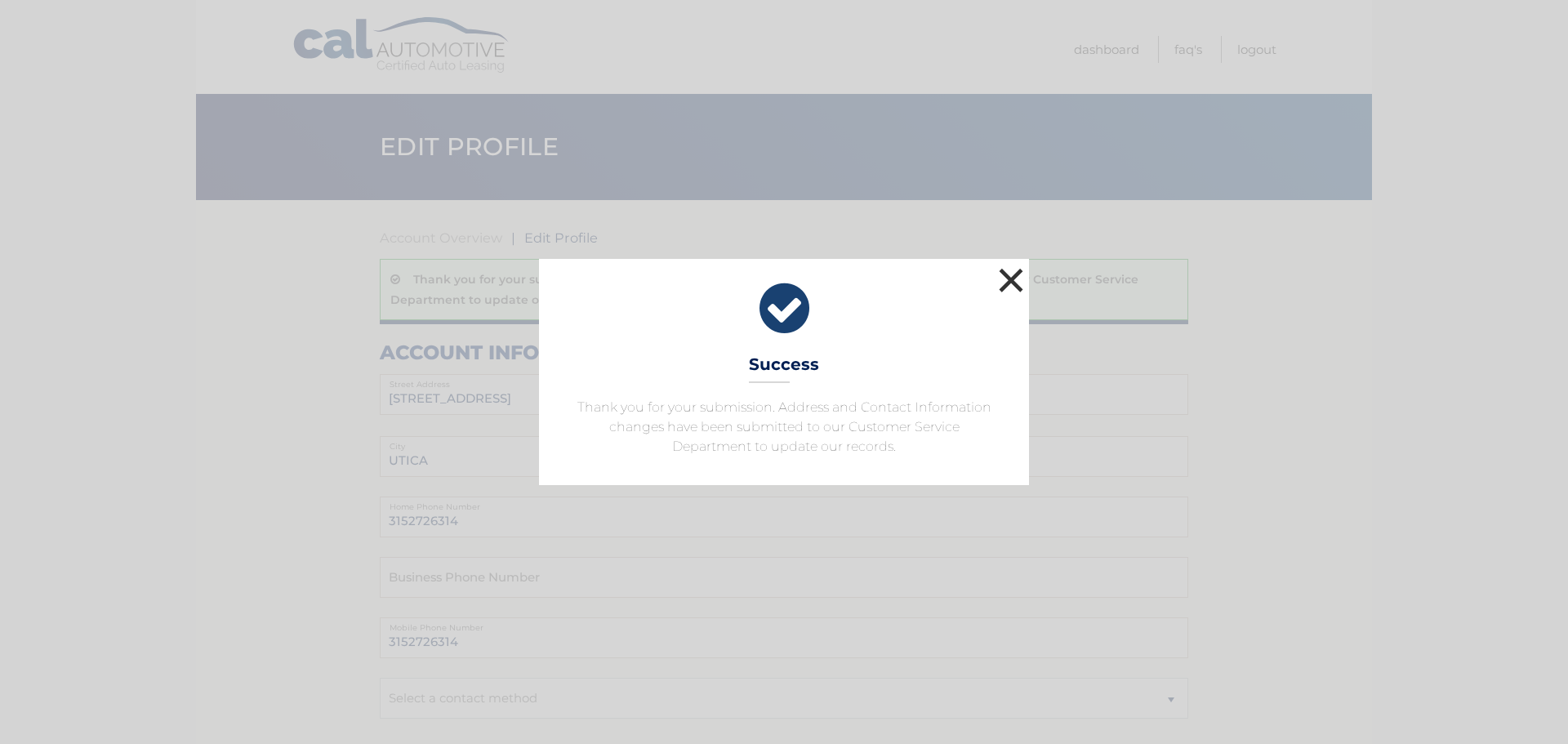
click at [1003, 286] on button "×" at bounding box center [1011, 280] width 32 height 32
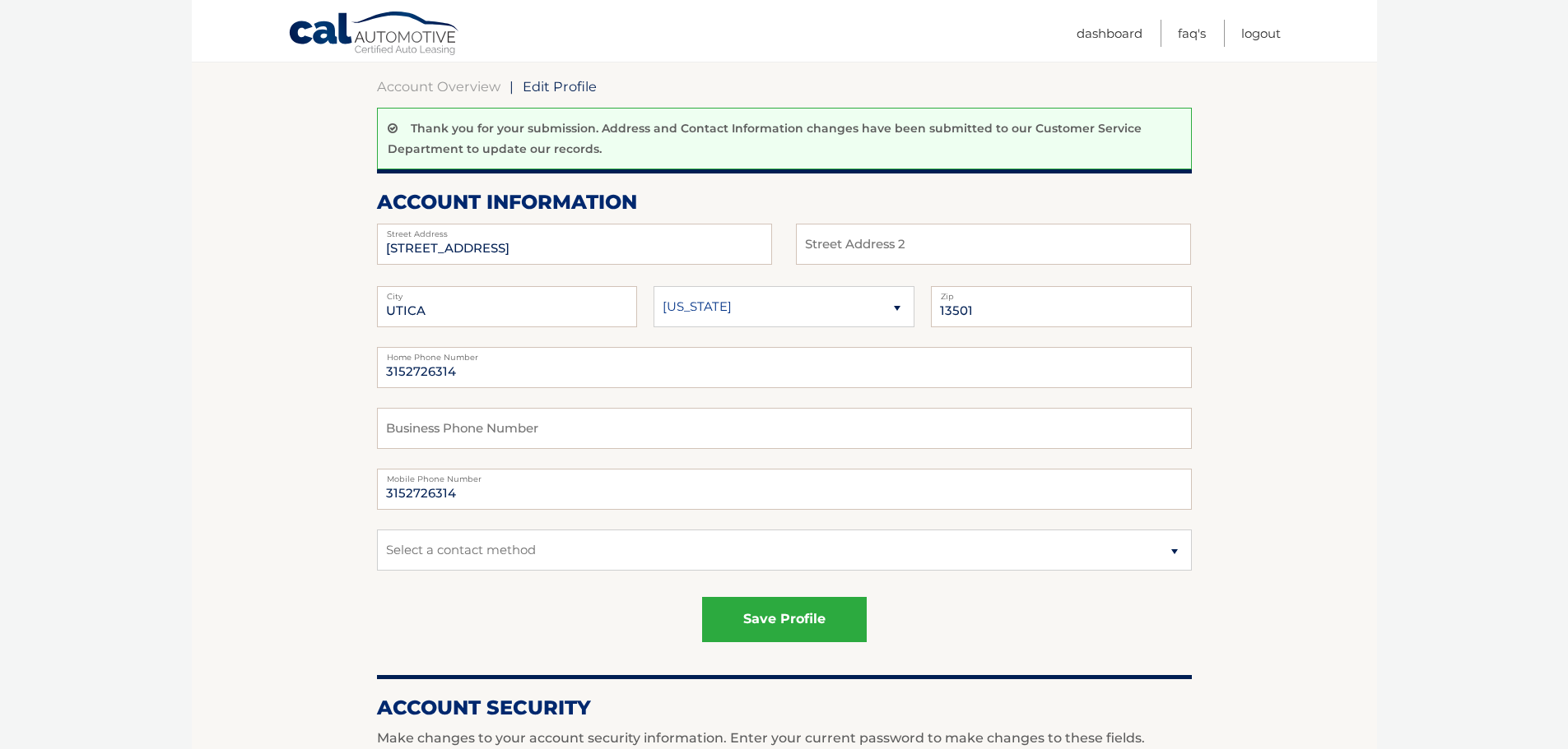
scroll to position [165, 0]
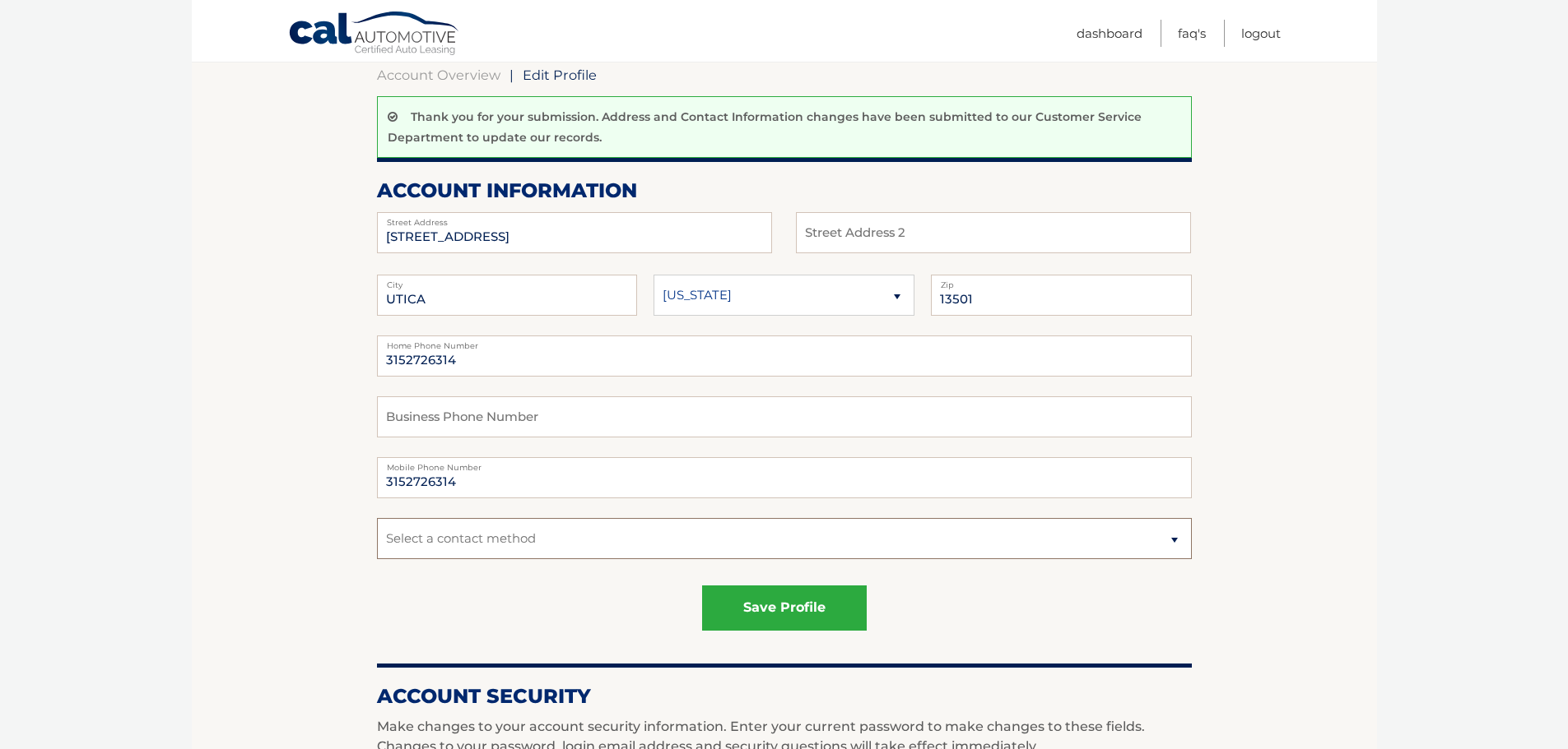
click at [435, 533] on select "Select a contact method Mobile Home" at bounding box center [784, 538] width 815 height 41
click at [292, 546] on section "Account Overview | Edit Profile Thank you for your submission. Address and Cont…" at bounding box center [784, 702] width 1185 height 1330
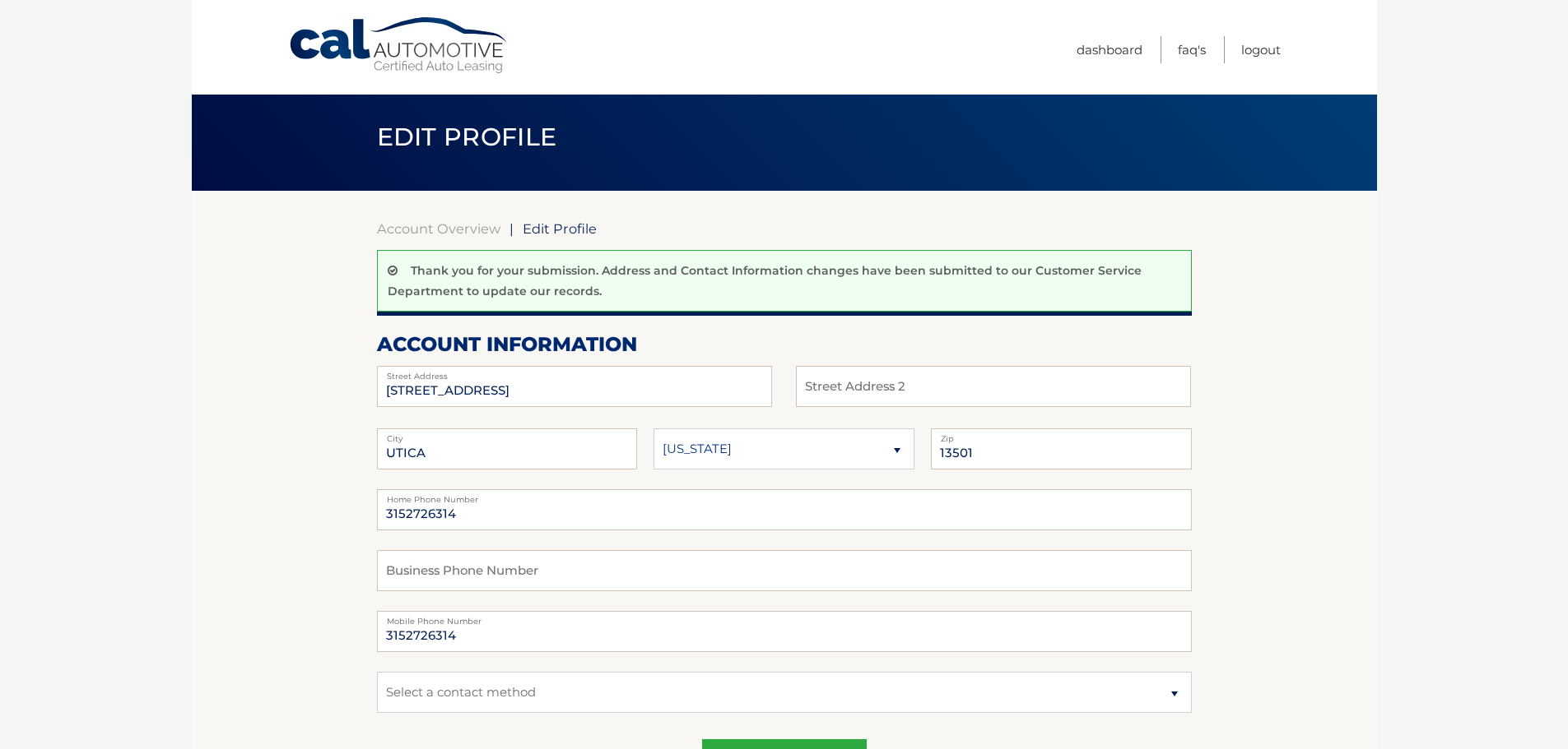
scroll to position [0, 0]
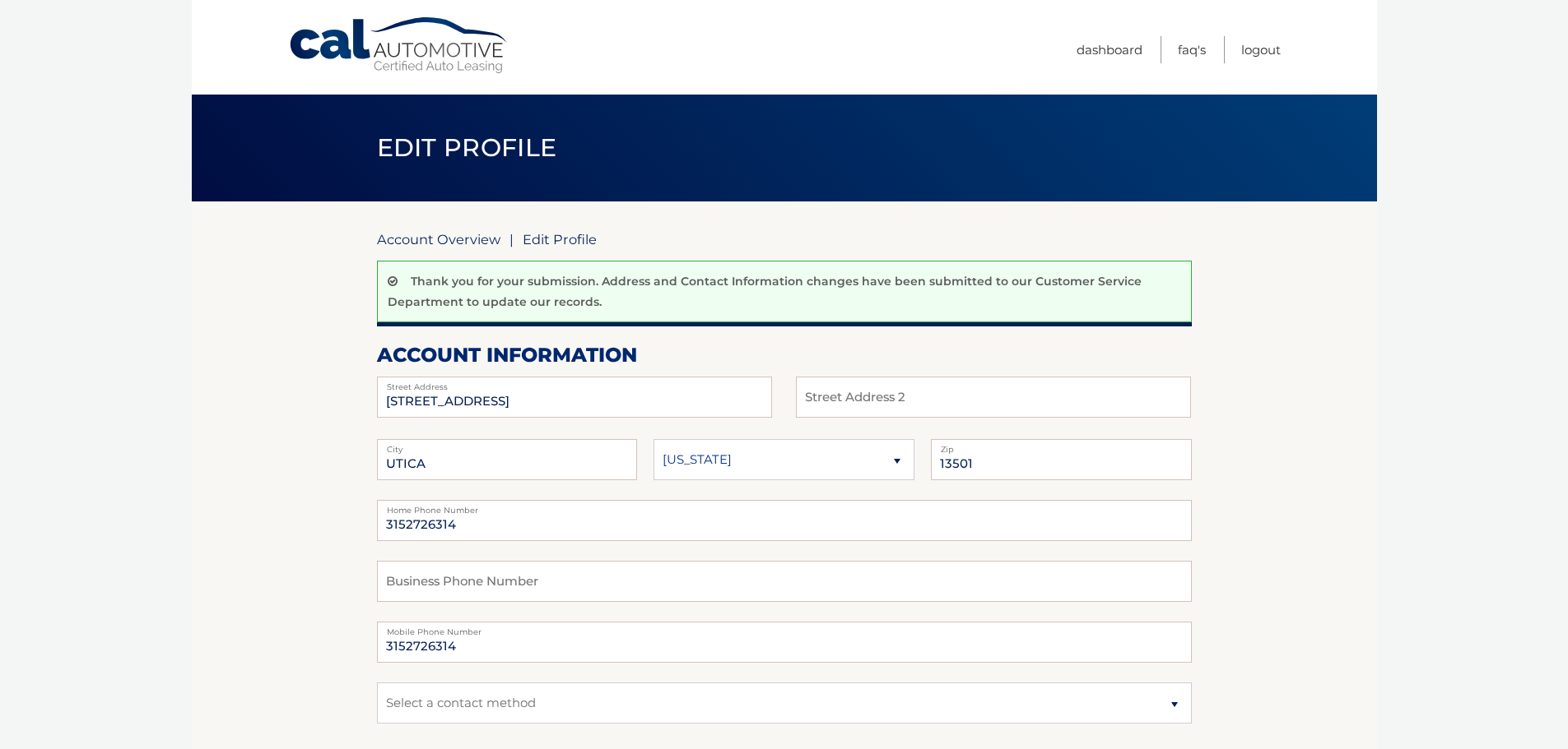
click at [411, 241] on link "Account Overview" at bounding box center [438, 238] width 124 height 16
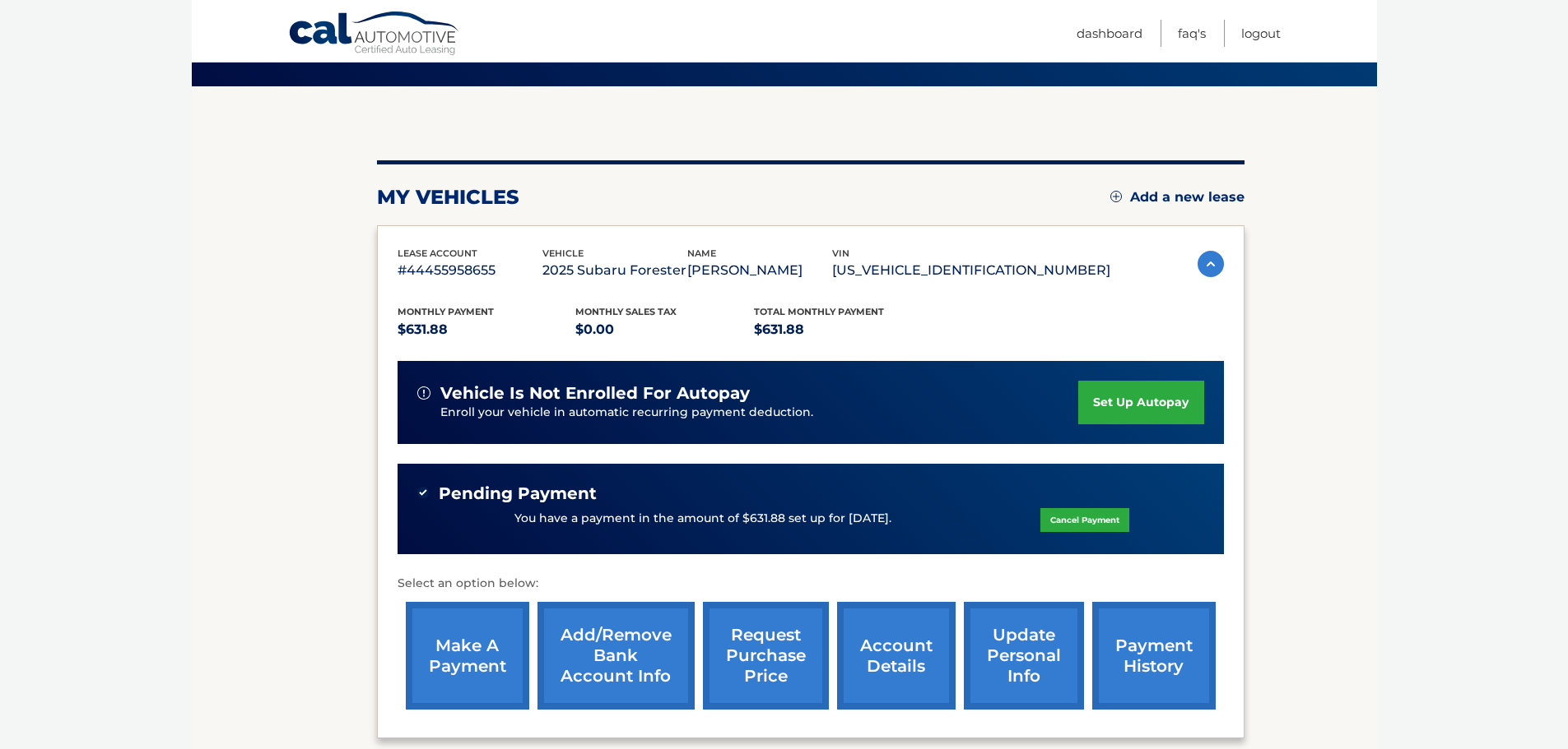
scroll to position [279, 0]
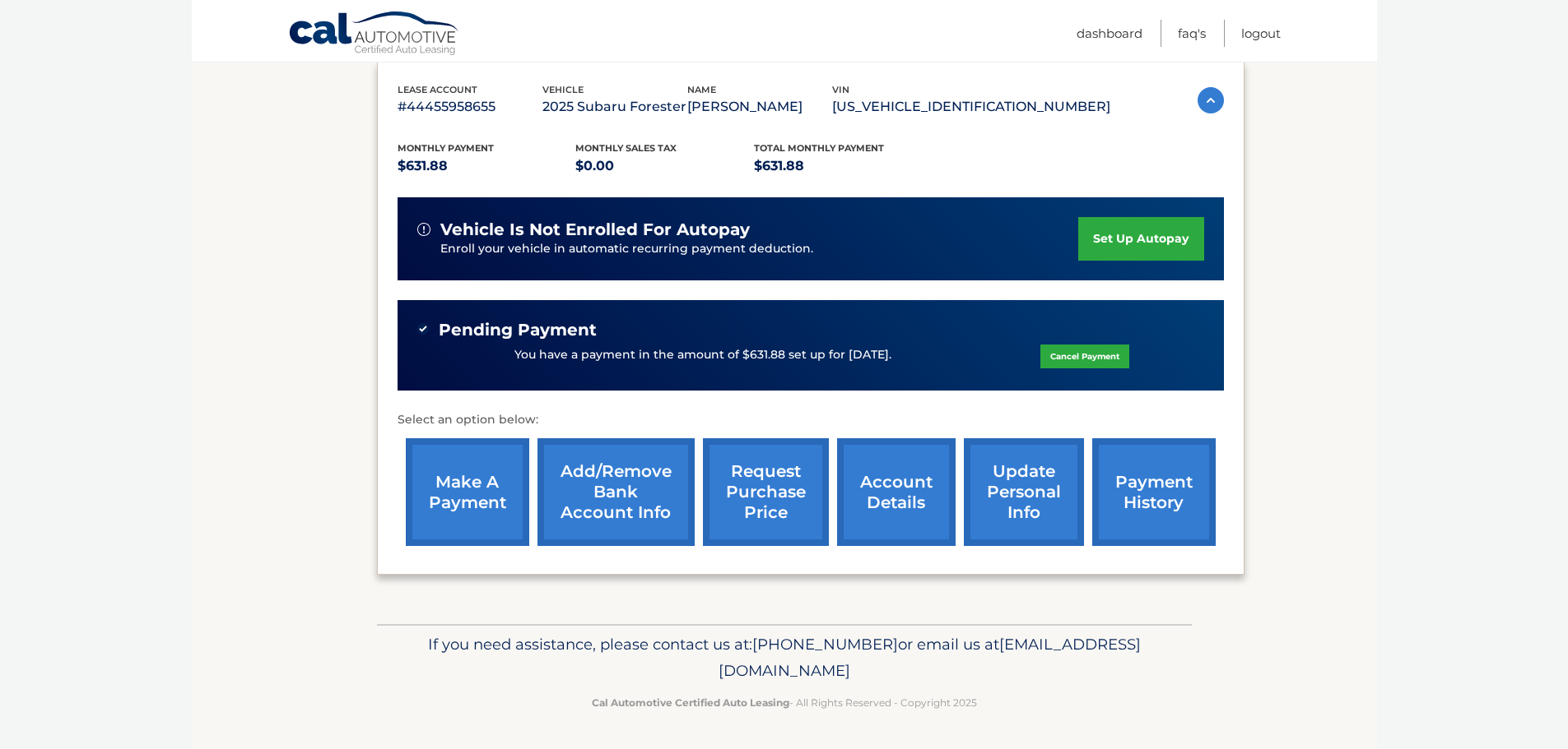
click at [888, 489] on link "account details" at bounding box center [896, 492] width 119 height 107
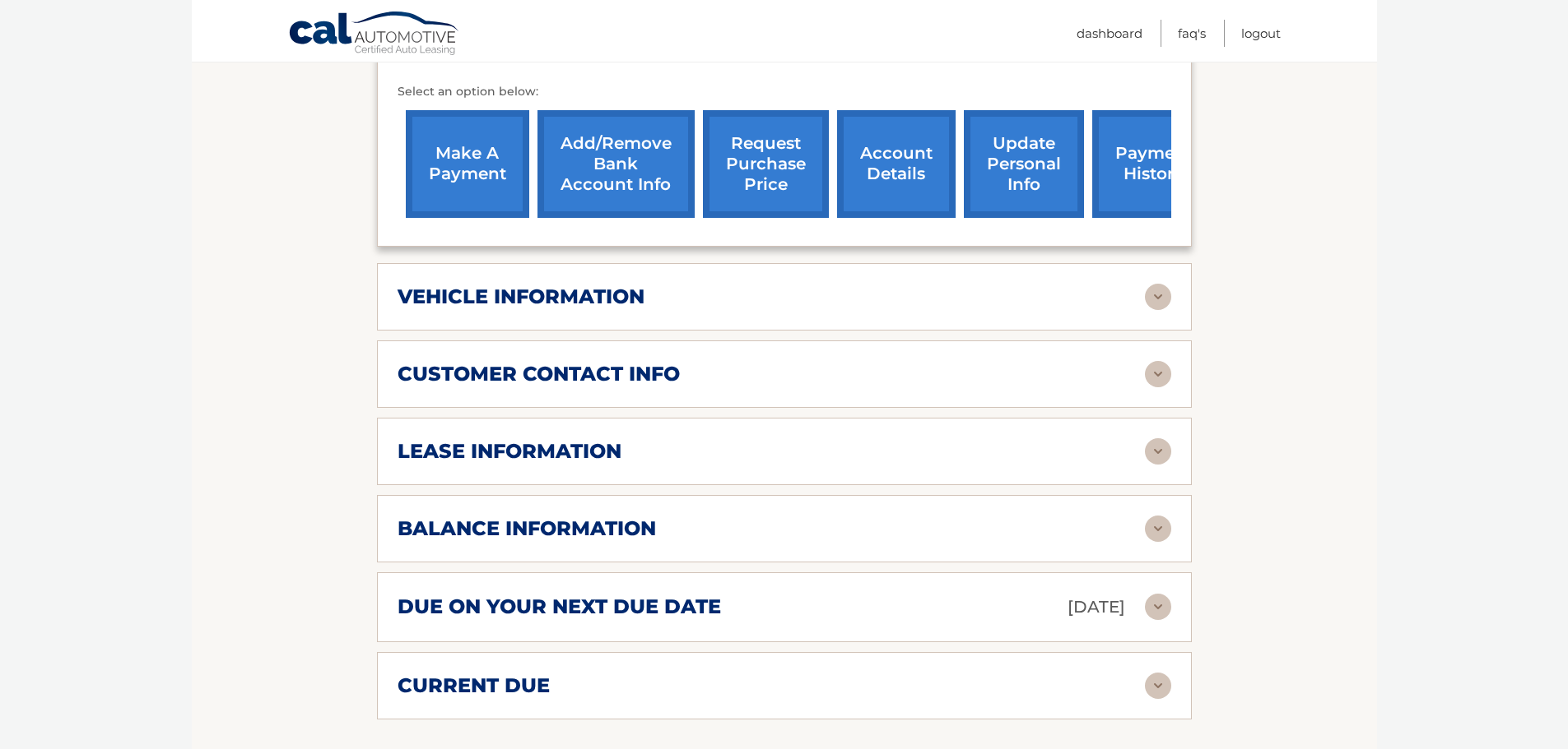
scroll to position [658, 0]
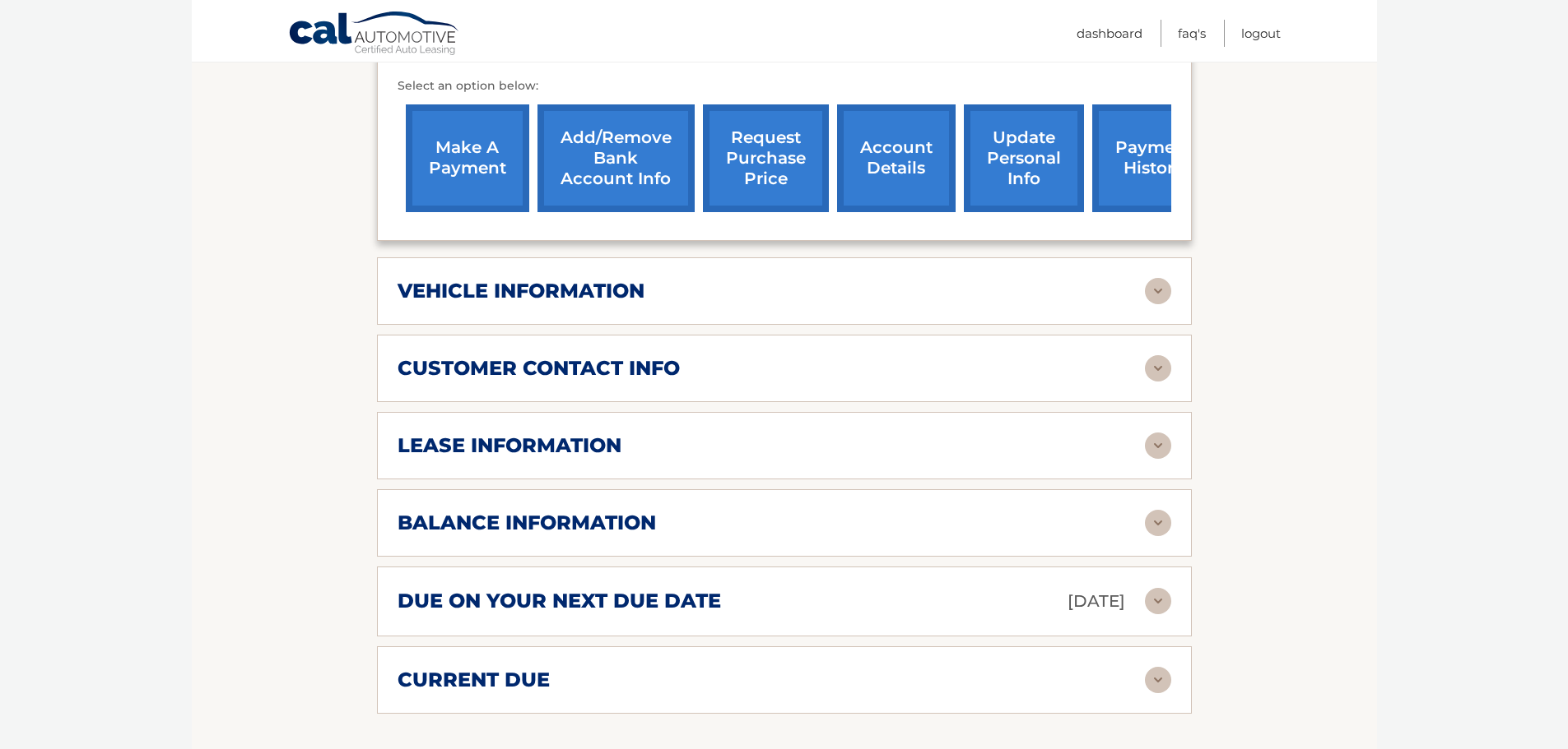
click at [793, 436] on div "lease information Contract Start Date [DATE] Term 39 Maturity Date [DATE] Start…" at bounding box center [784, 445] width 815 height 67
click at [1155, 433] on img at bounding box center [1157, 445] width 26 height 26
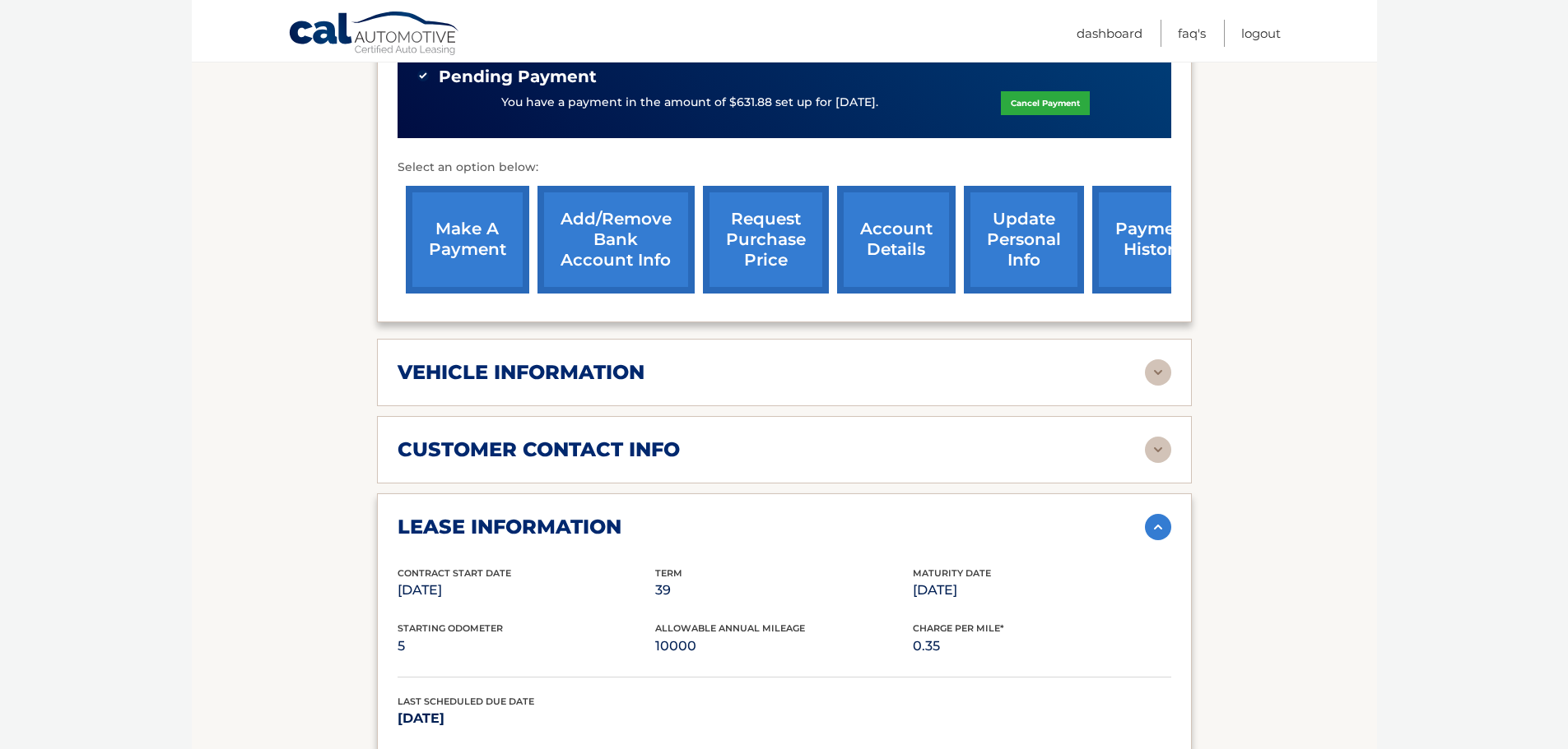
scroll to position [563, 0]
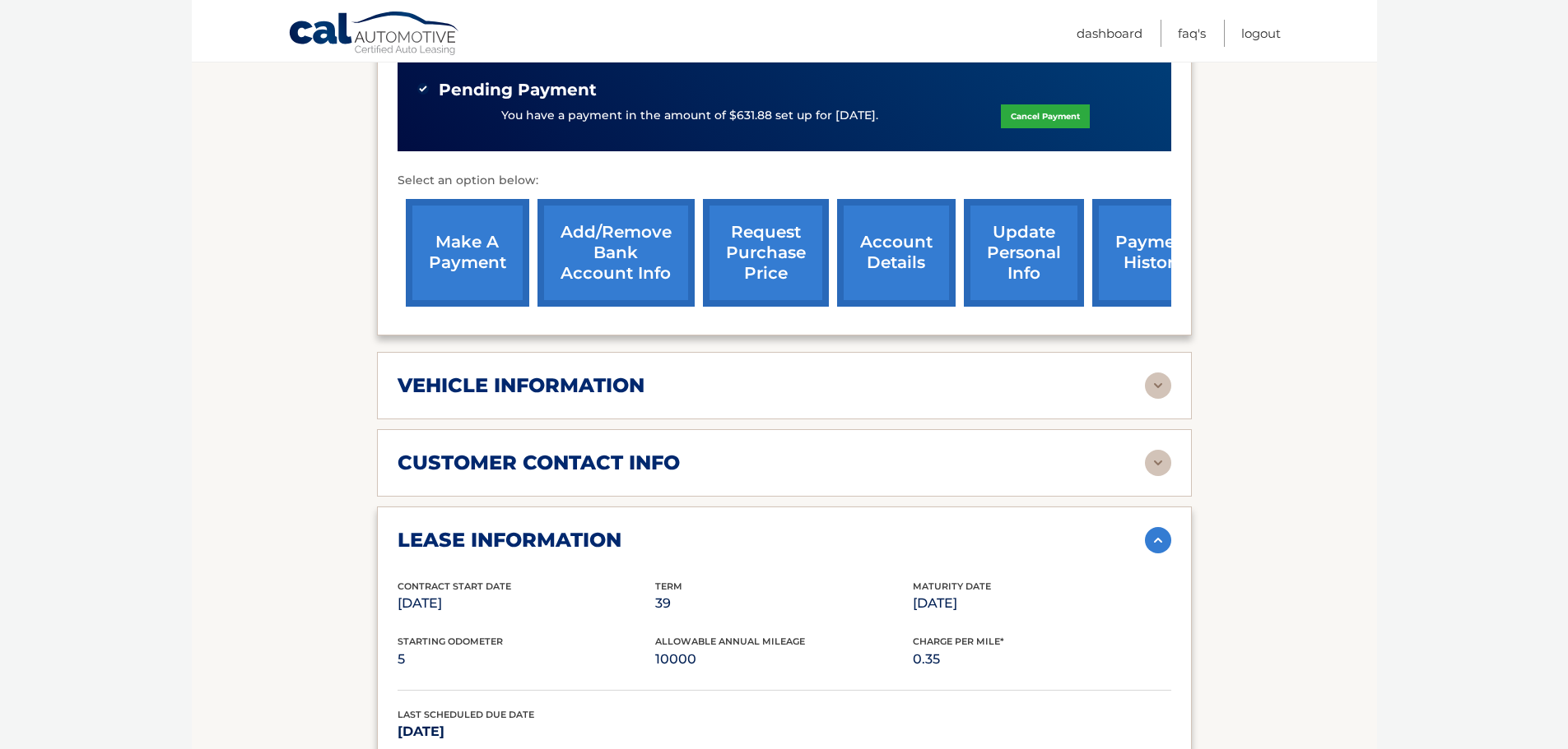
click at [1155, 527] on img at bounding box center [1157, 539] width 26 height 26
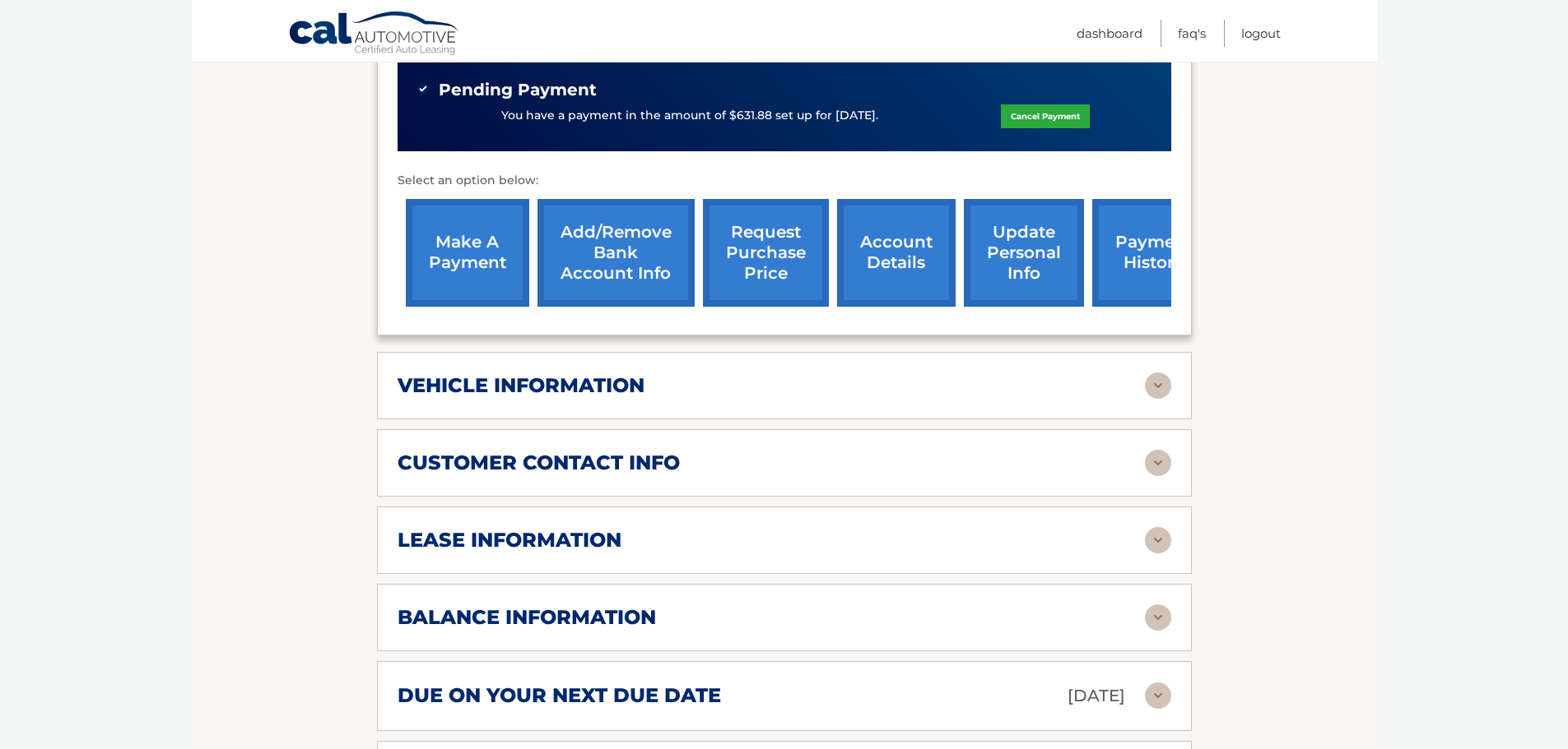
click at [1154, 373] on img at bounding box center [1157, 385] width 26 height 26
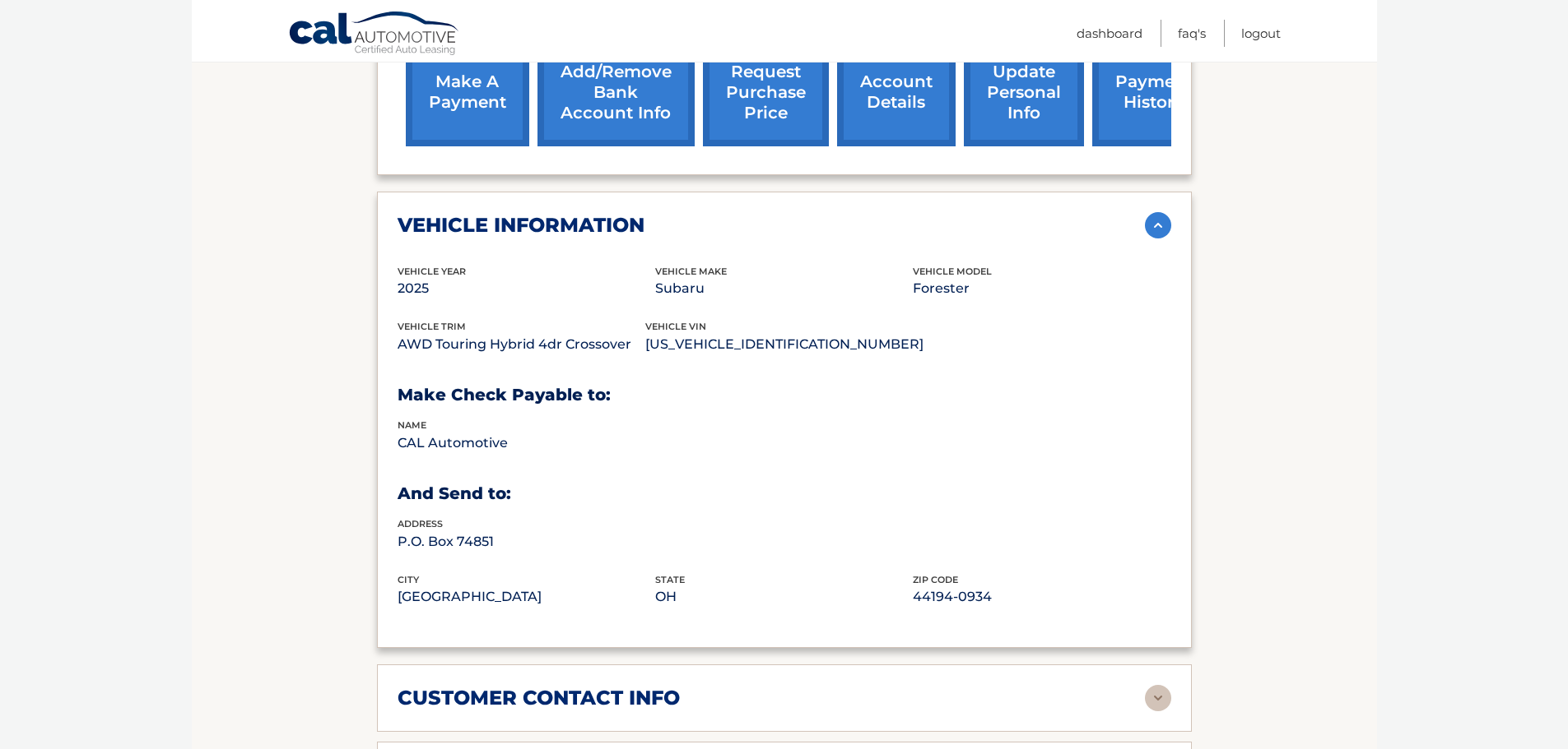
scroll to position [728, 0]
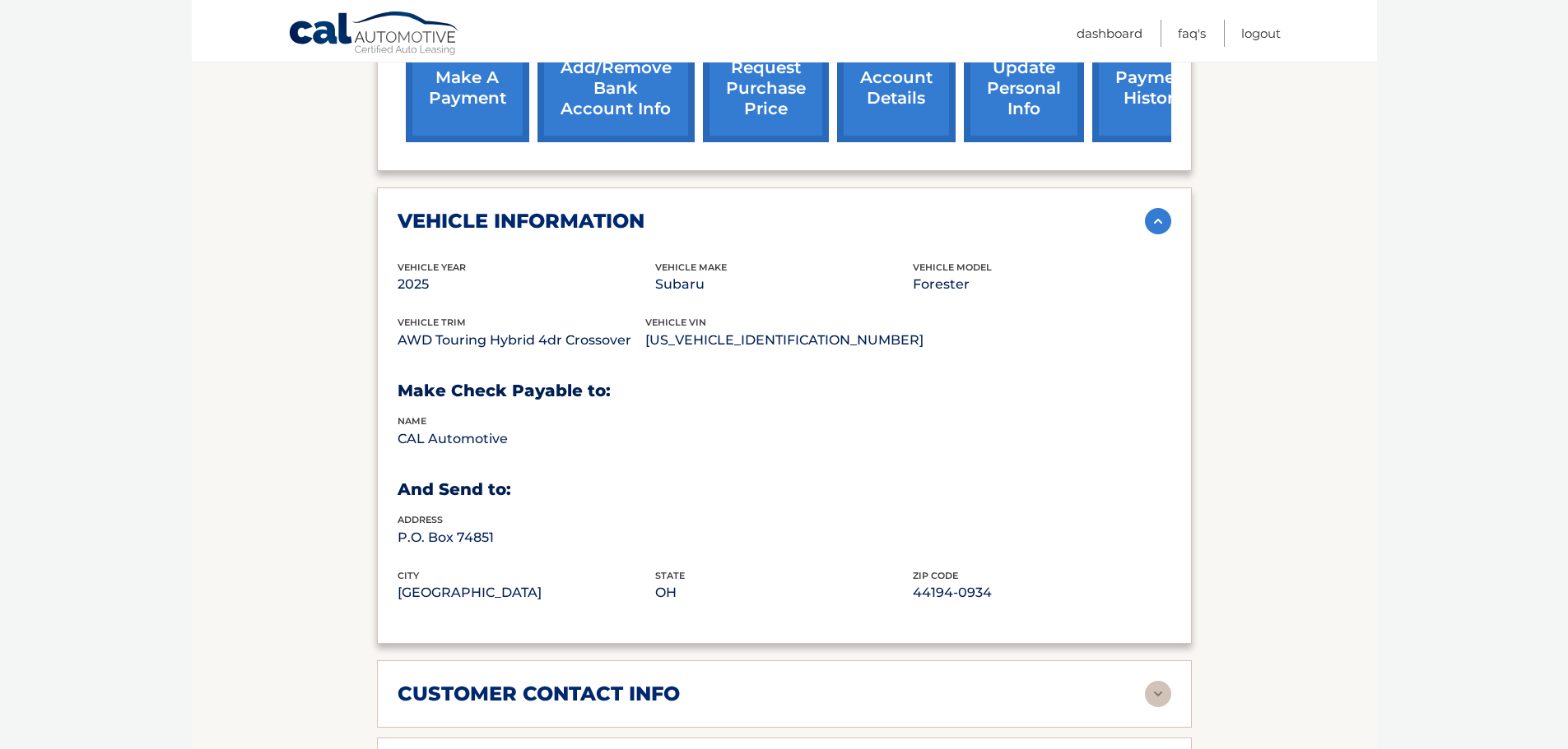
click at [1153, 208] on img at bounding box center [1157, 220] width 26 height 26
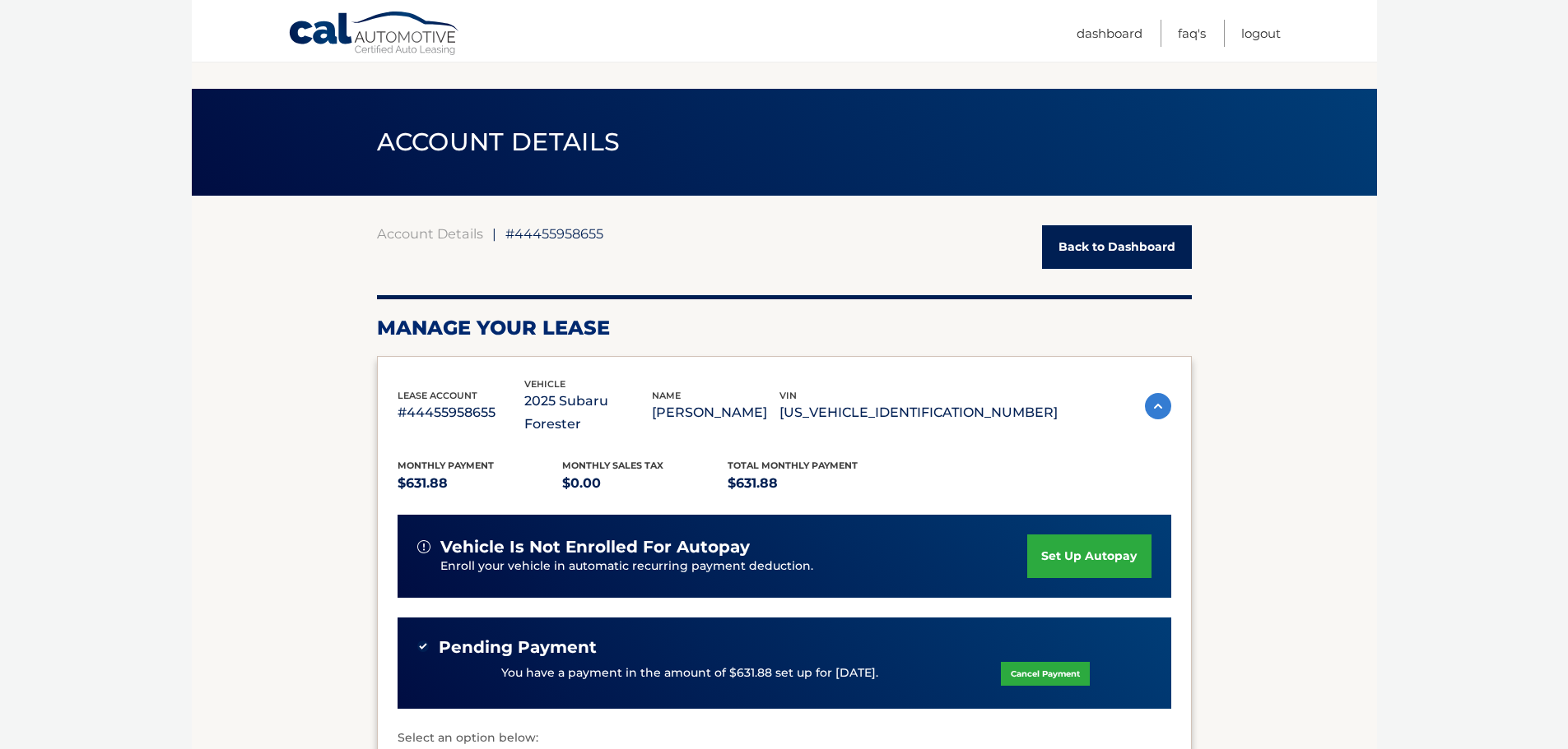
scroll to position [0, 0]
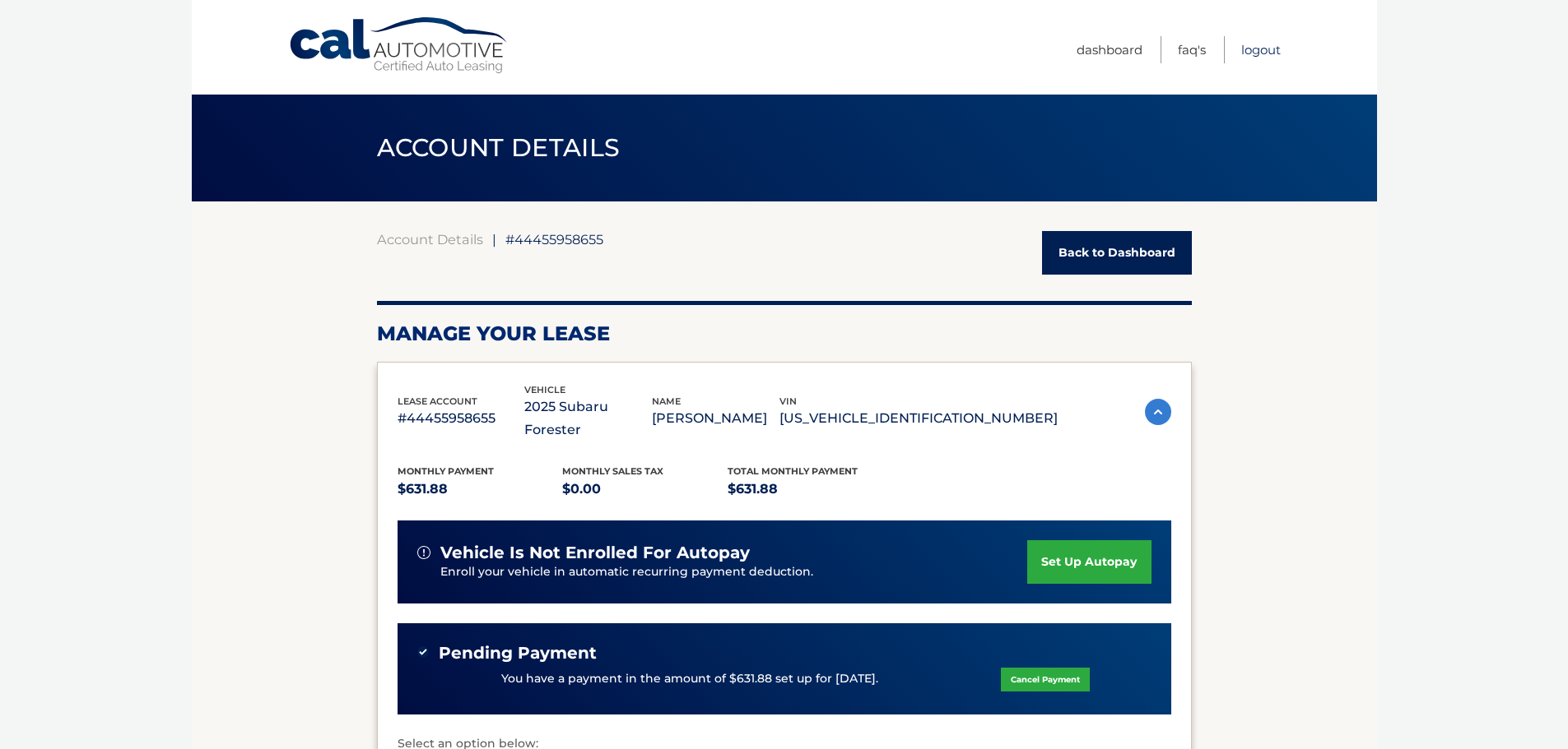
click at [1258, 45] on link "Logout" at bounding box center [1260, 50] width 39 height 27
